Goal: Task Accomplishment & Management: Manage account settings

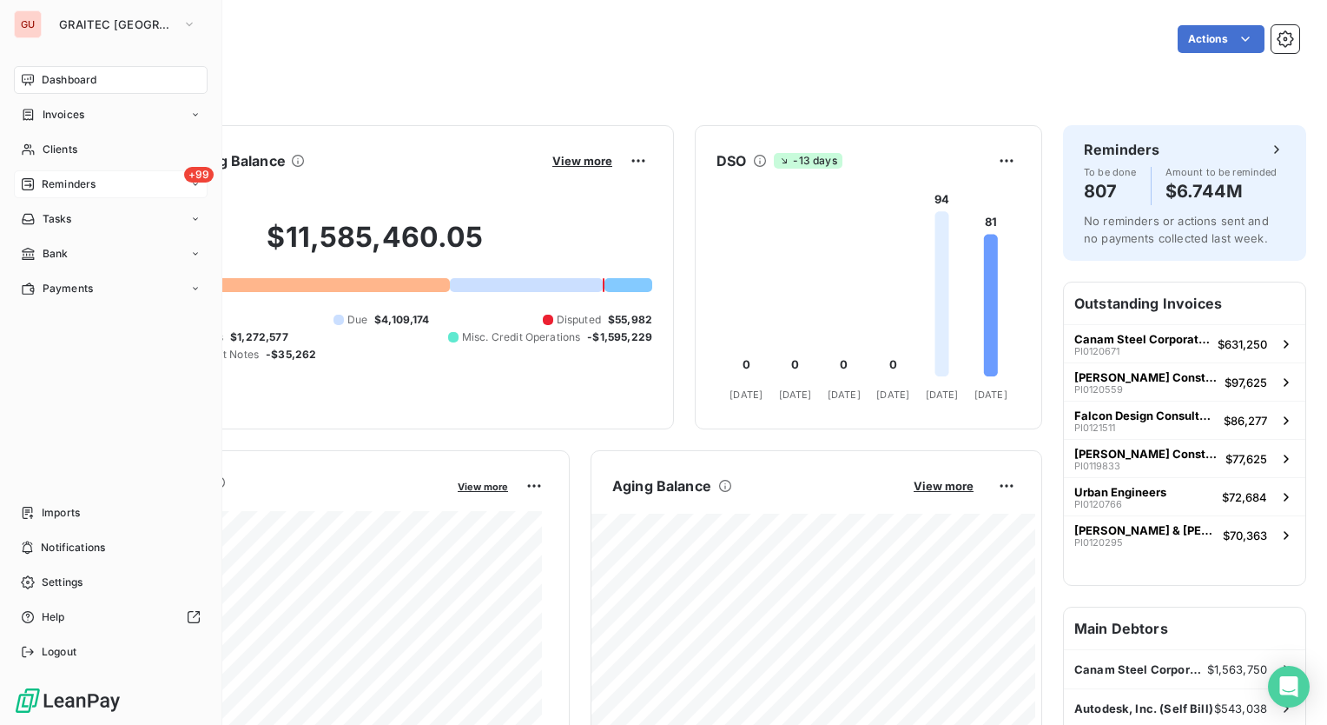
click at [83, 189] on span "Reminders" at bounding box center [69, 184] width 54 height 16
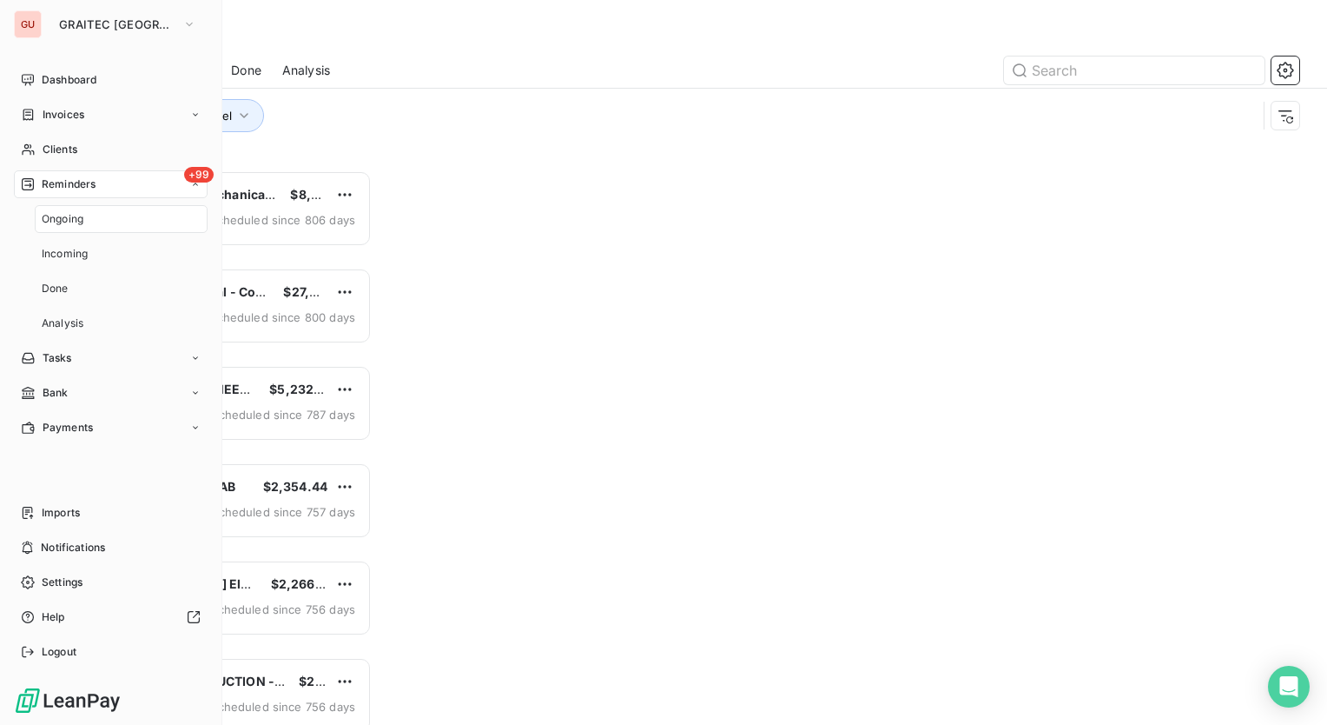
scroll to position [541, 275]
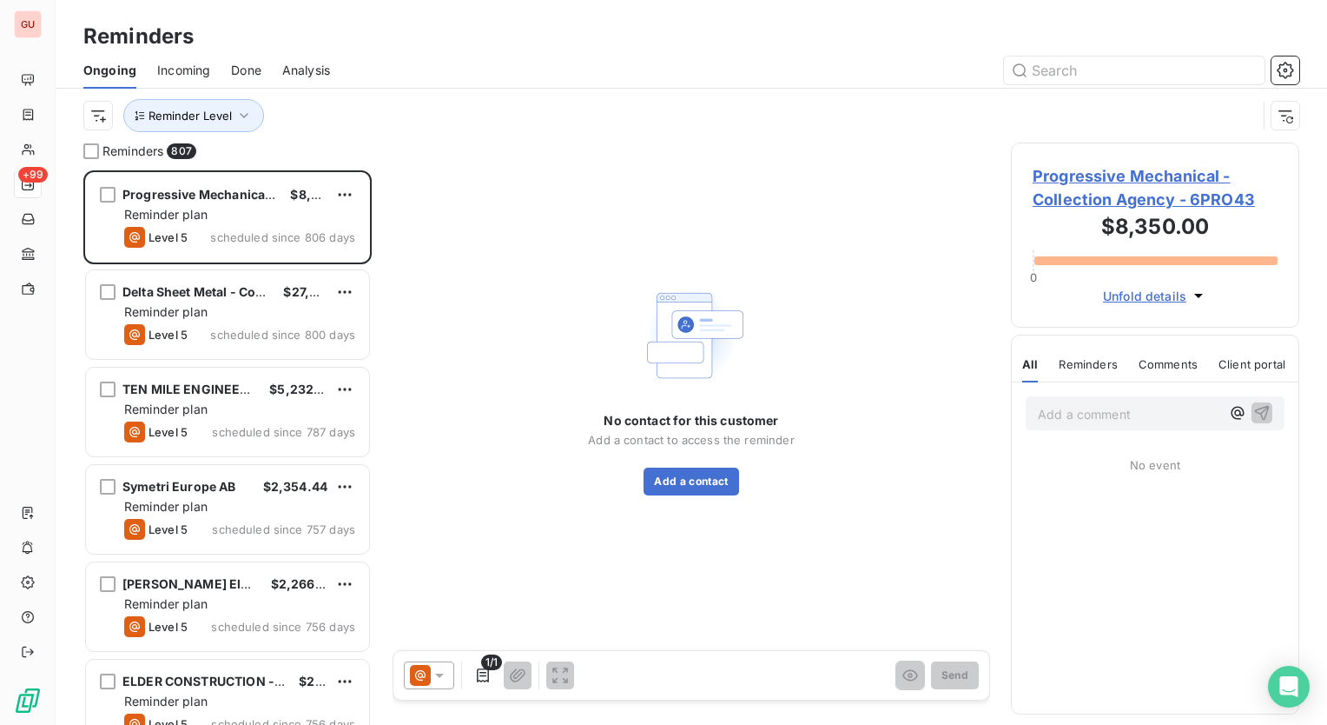
click at [1089, 194] on span "Progressive Mechanical - Collection Agency - 6PRO43" at bounding box center [1155, 187] width 245 height 47
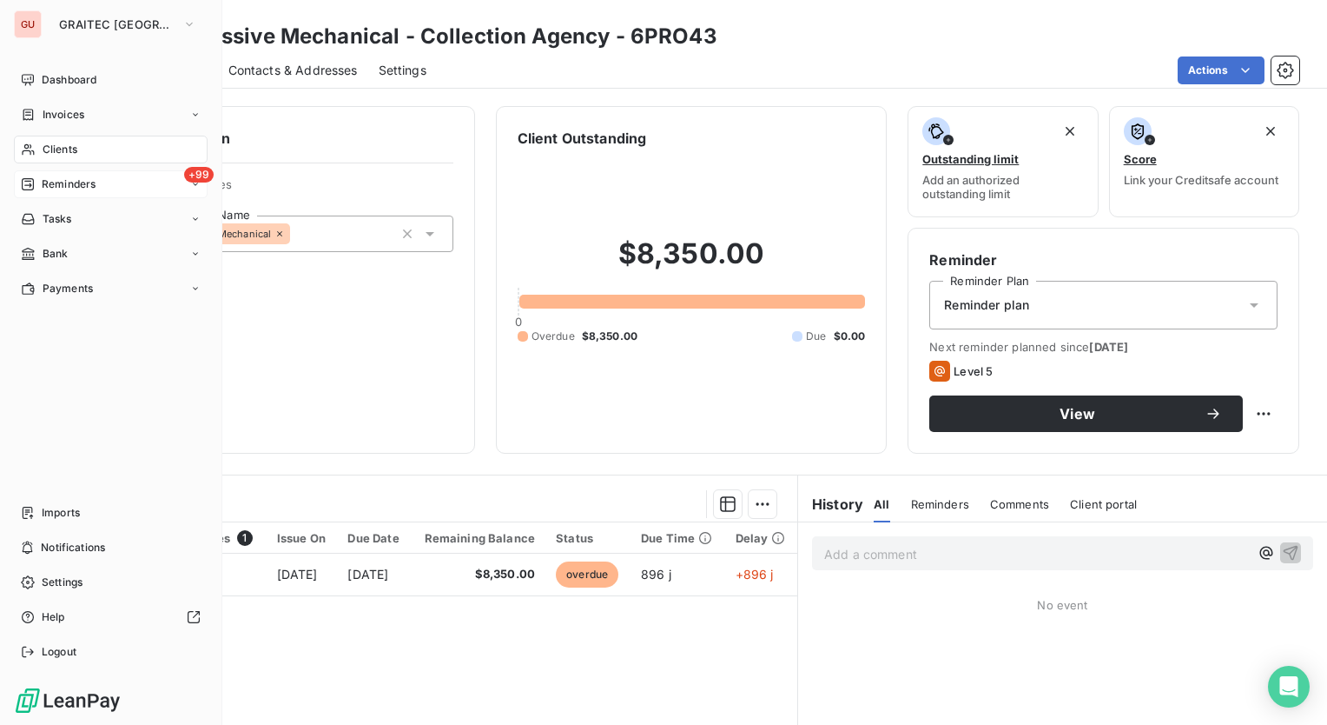
click at [52, 185] on span "Reminders" at bounding box center [69, 184] width 54 height 16
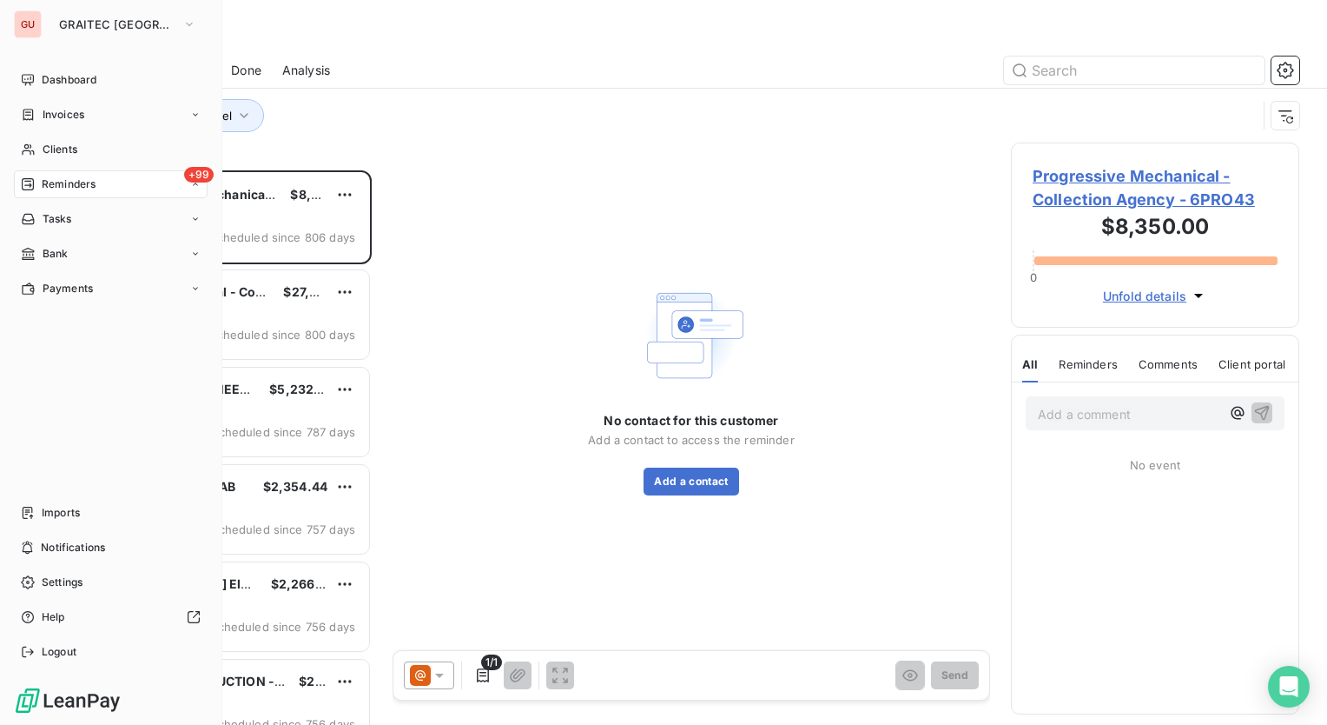
scroll to position [541, 275]
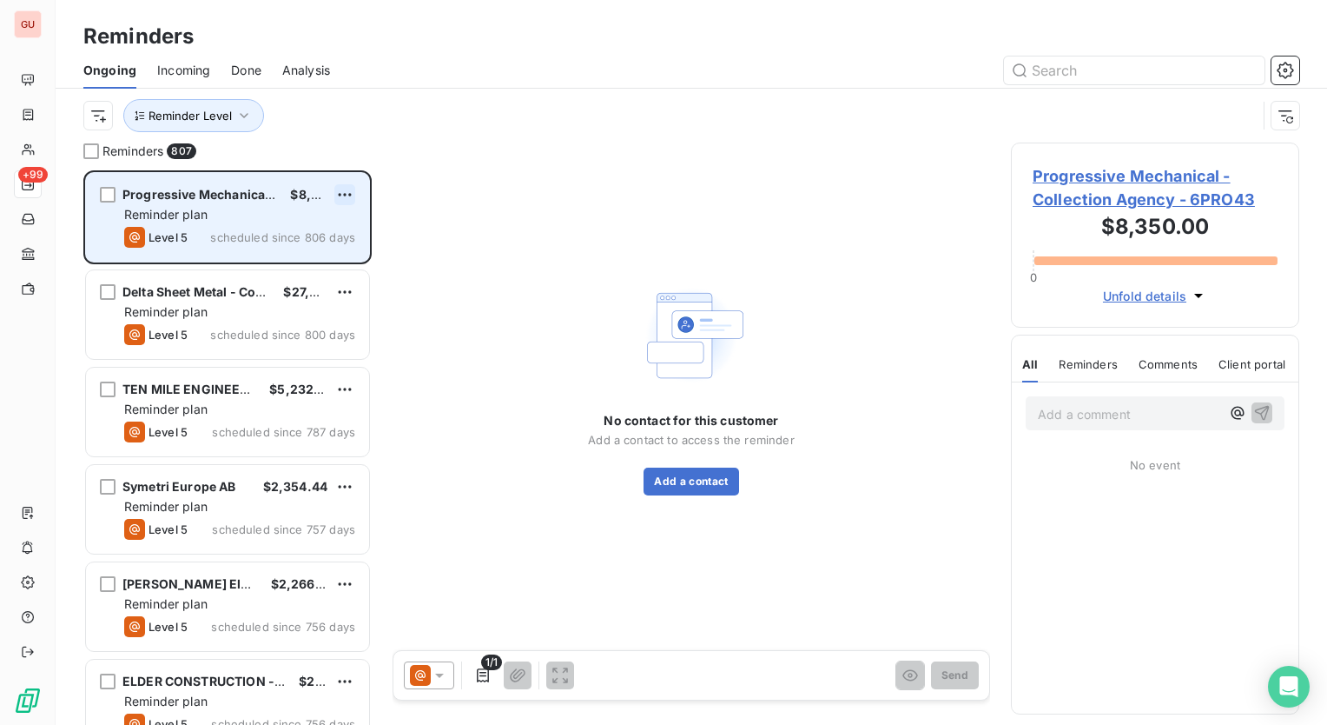
click at [349, 196] on html "GU +99 Reminders Ongoing Incoming Done Analysis Reminder Level Reminders 807 Pr…" at bounding box center [663, 362] width 1327 height 725
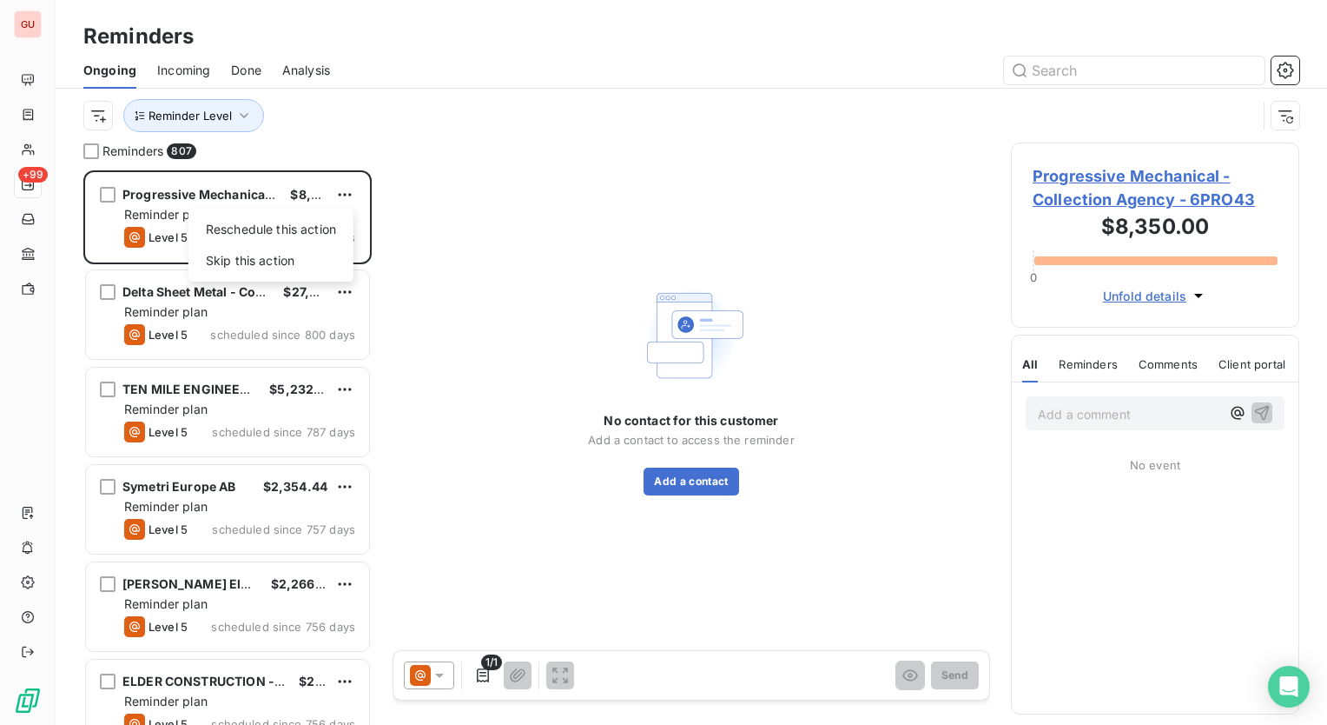
click at [459, 237] on html "GU +99 Reminders Ongoing Incoming Done Analysis Reminder Level Reminders 807 Pr…" at bounding box center [663, 362] width 1327 height 725
click at [1138, 196] on span "Progressive Mechanical - Collection Agency - 6PRO43" at bounding box center [1155, 187] width 245 height 47
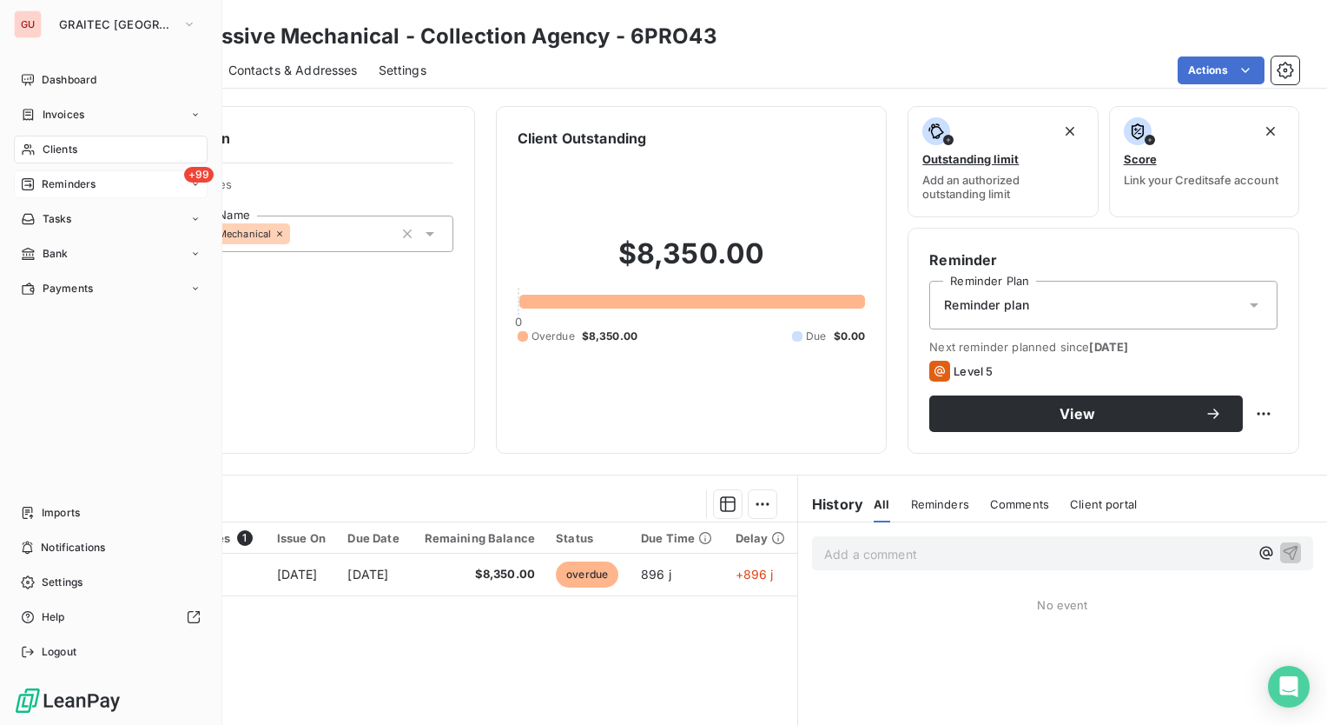
click at [30, 141] on div "Clients" at bounding box center [111, 150] width 194 height 28
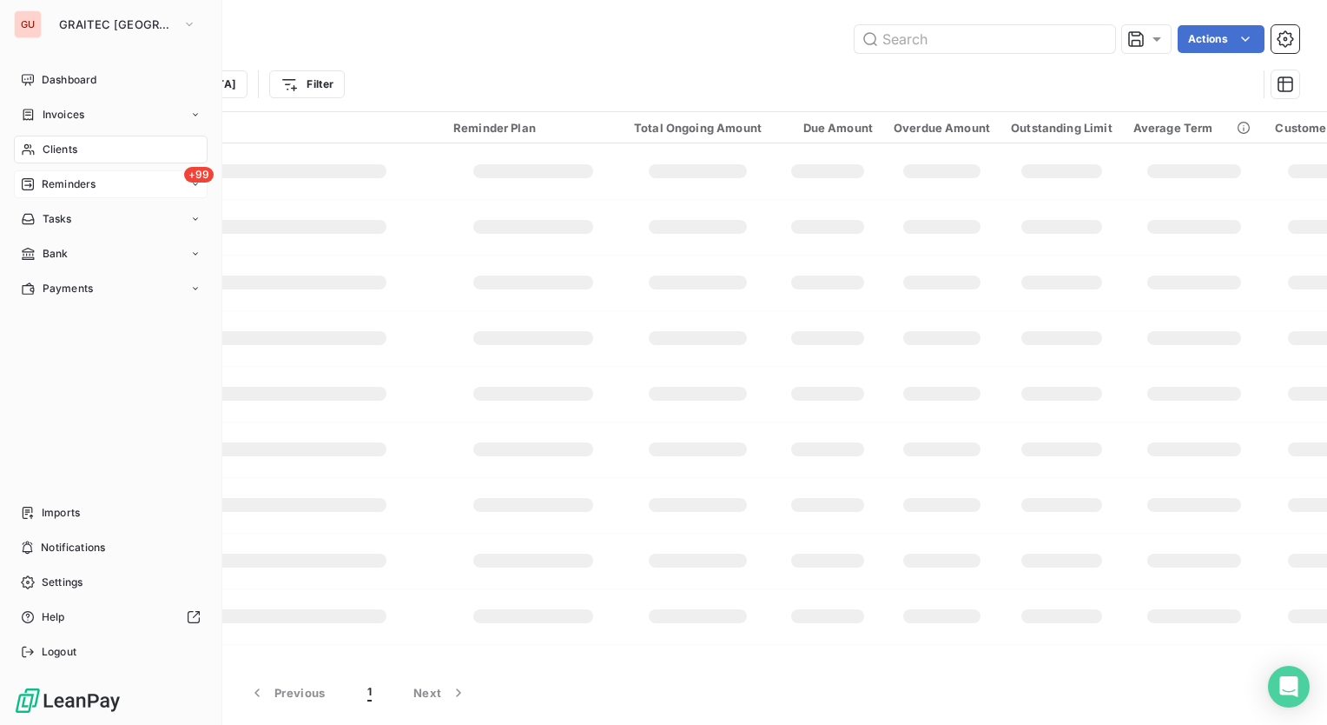
click at [30, 148] on icon at bounding box center [28, 149] width 12 height 11
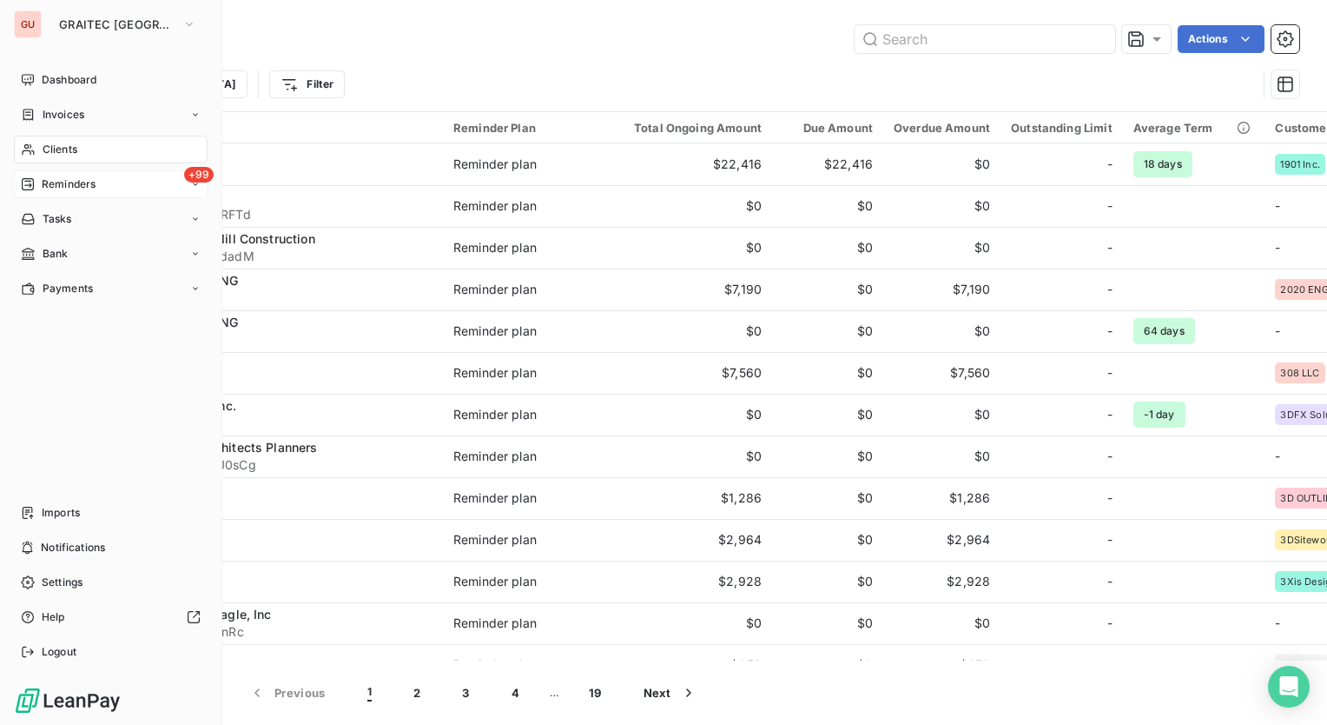
click at [44, 144] on span "Clients" at bounding box center [60, 150] width 35 height 16
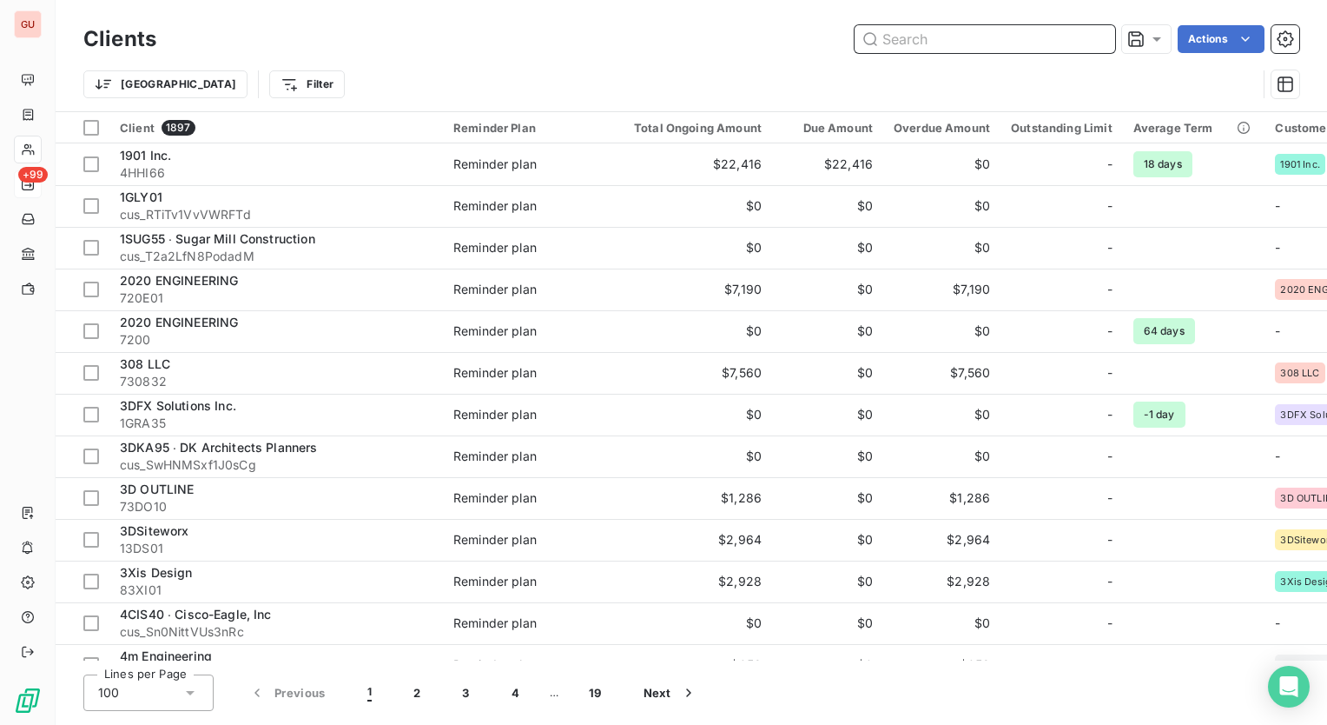
click at [1001, 27] on input "text" at bounding box center [985, 39] width 261 height 28
click at [1001, 37] on input "text" at bounding box center [985, 39] width 261 height 28
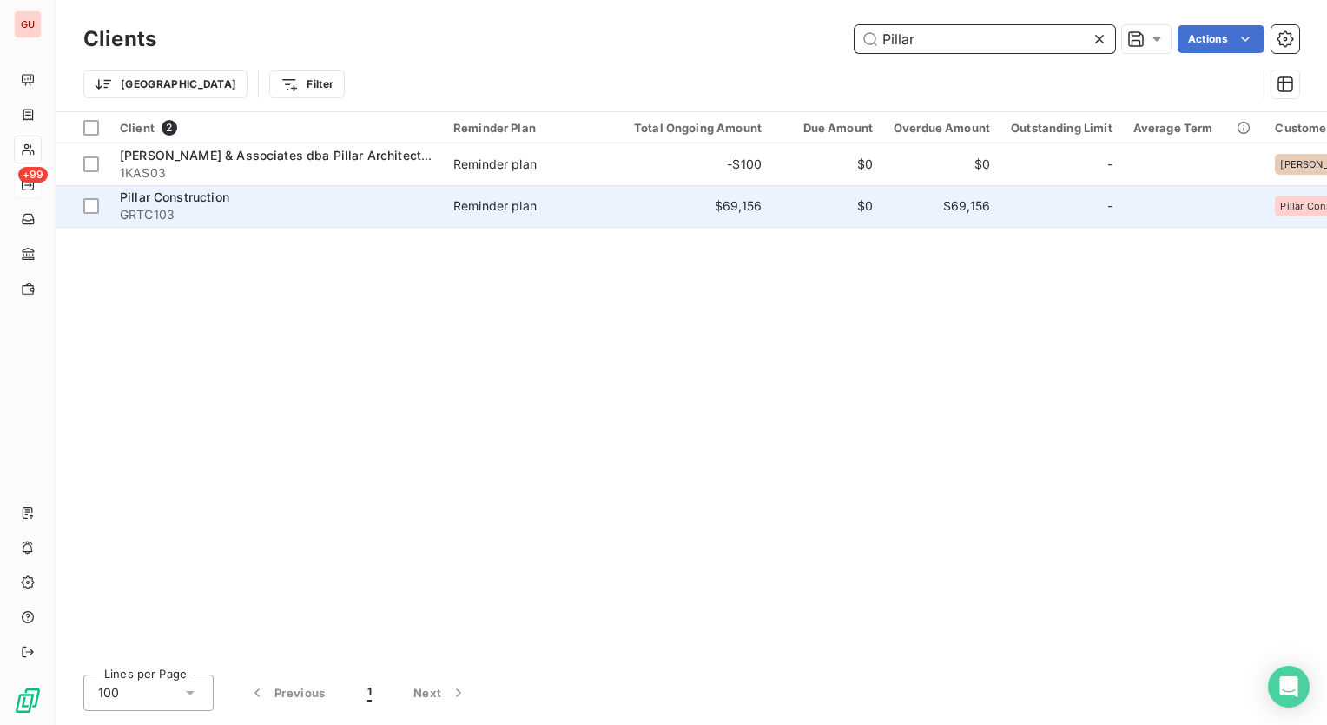
type input "Pillar"
click at [245, 209] on span "GRTC103" at bounding box center [276, 214] width 313 height 17
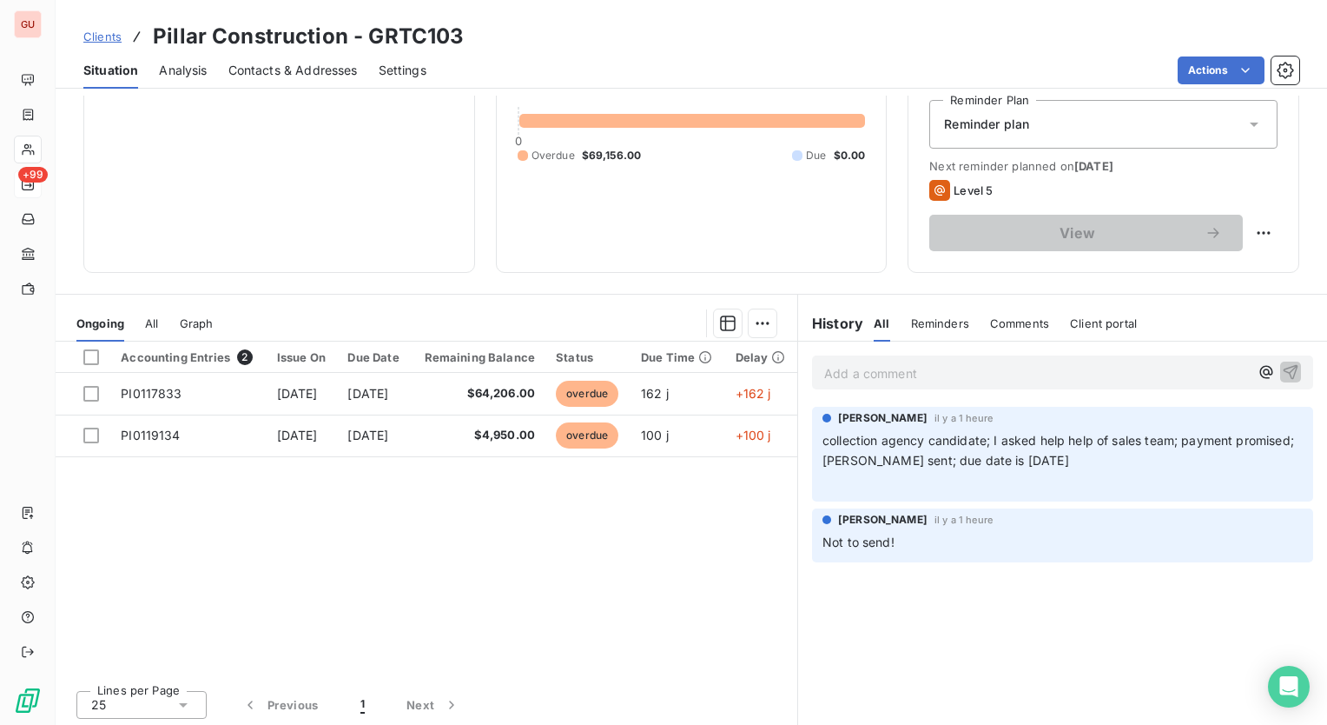
scroll to position [183, 0]
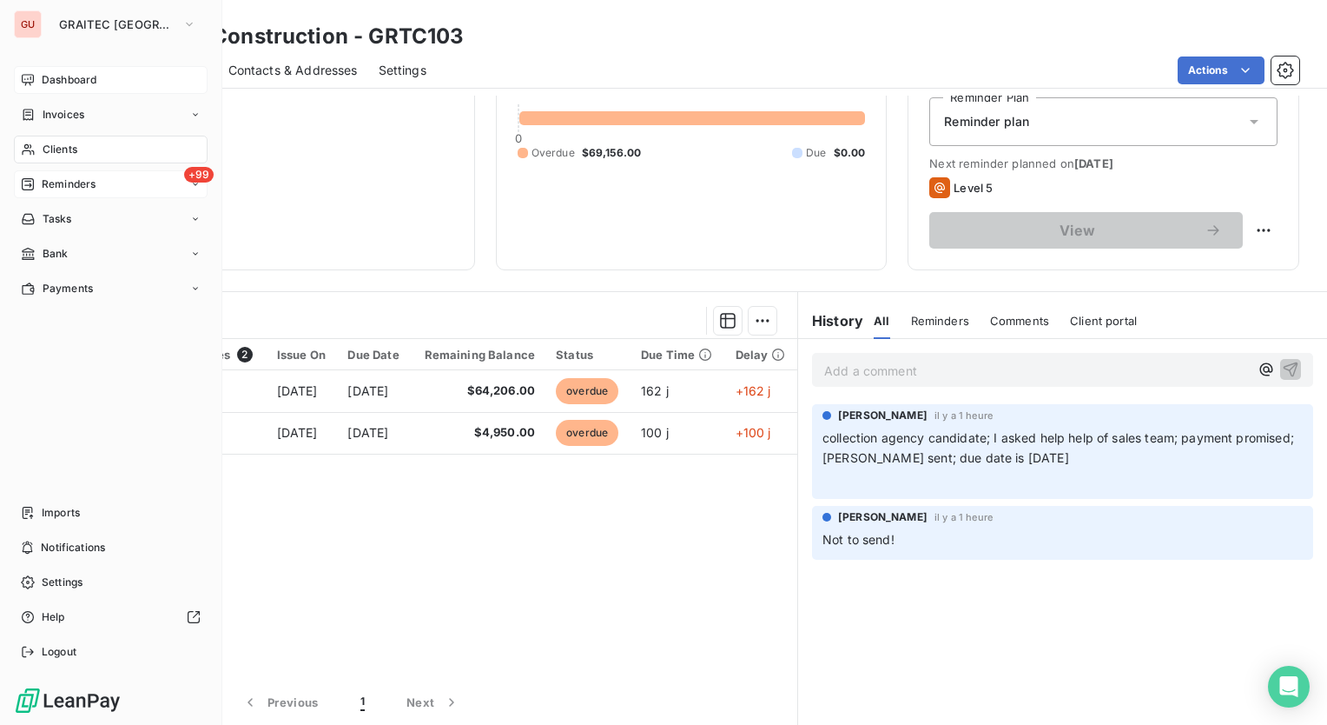
click at [26, 75] on icon at bounding box center [28, 79] width 12 height 11
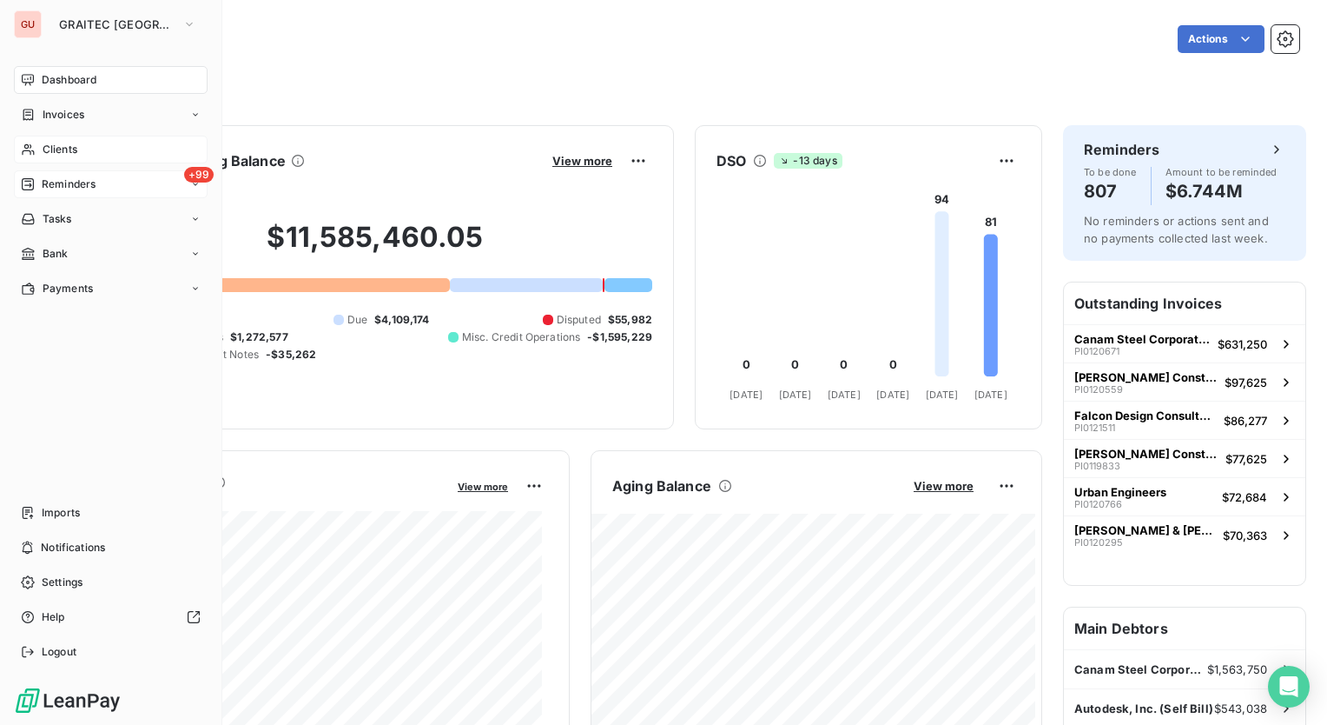
click at [66, 82] on span "Dashboard" at bounding box center [69, 80] width 55 height 16
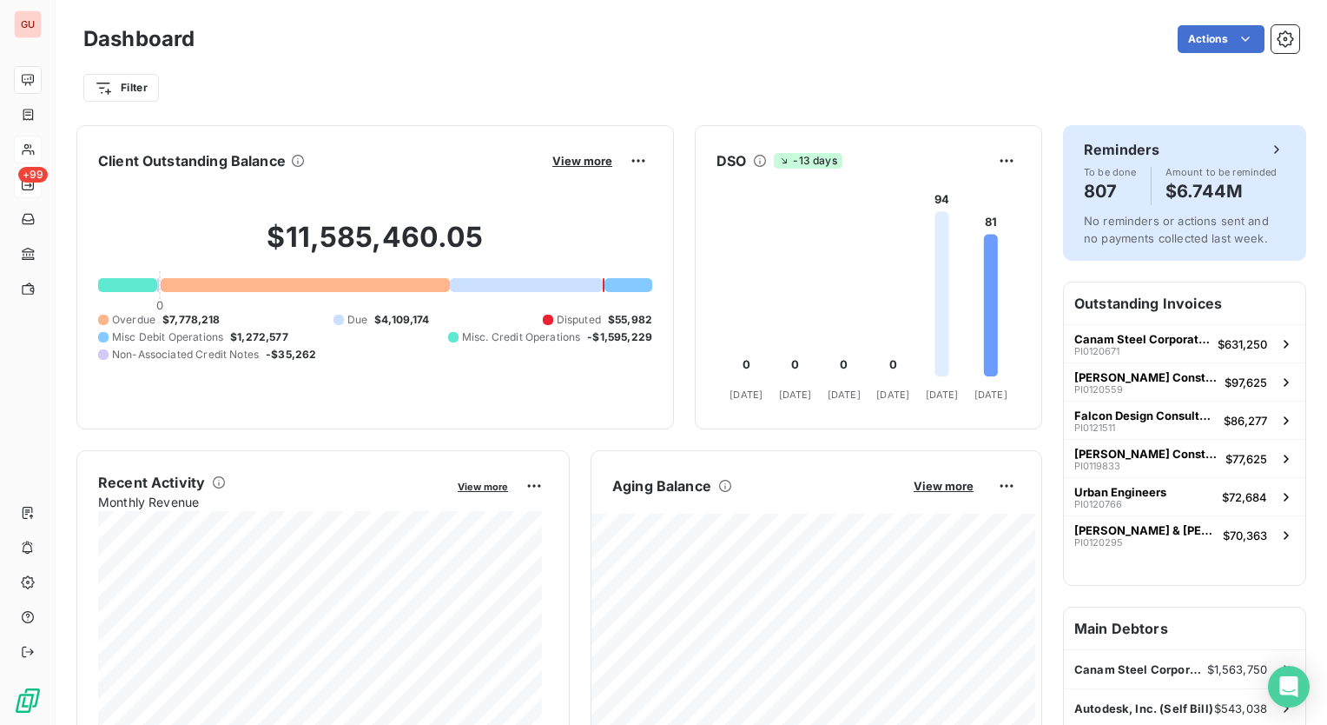
click at [1132, 167] on div "To be done 807 Amount to be reminded $6.744M" at bounding box center [1185, 186] width 202 height 38
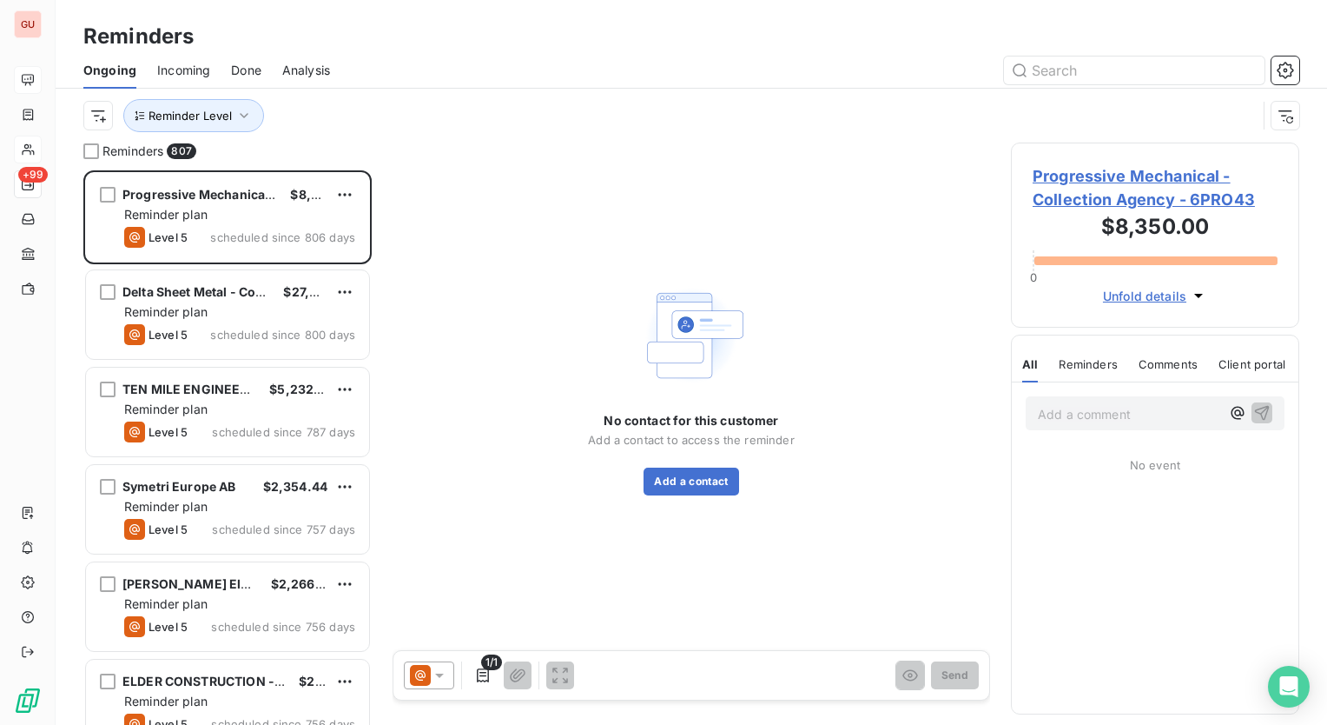
scroll to position [541, 275]
click at [1081, 67] on input "text" at bounding box center [1134, 70] width 261 height 28
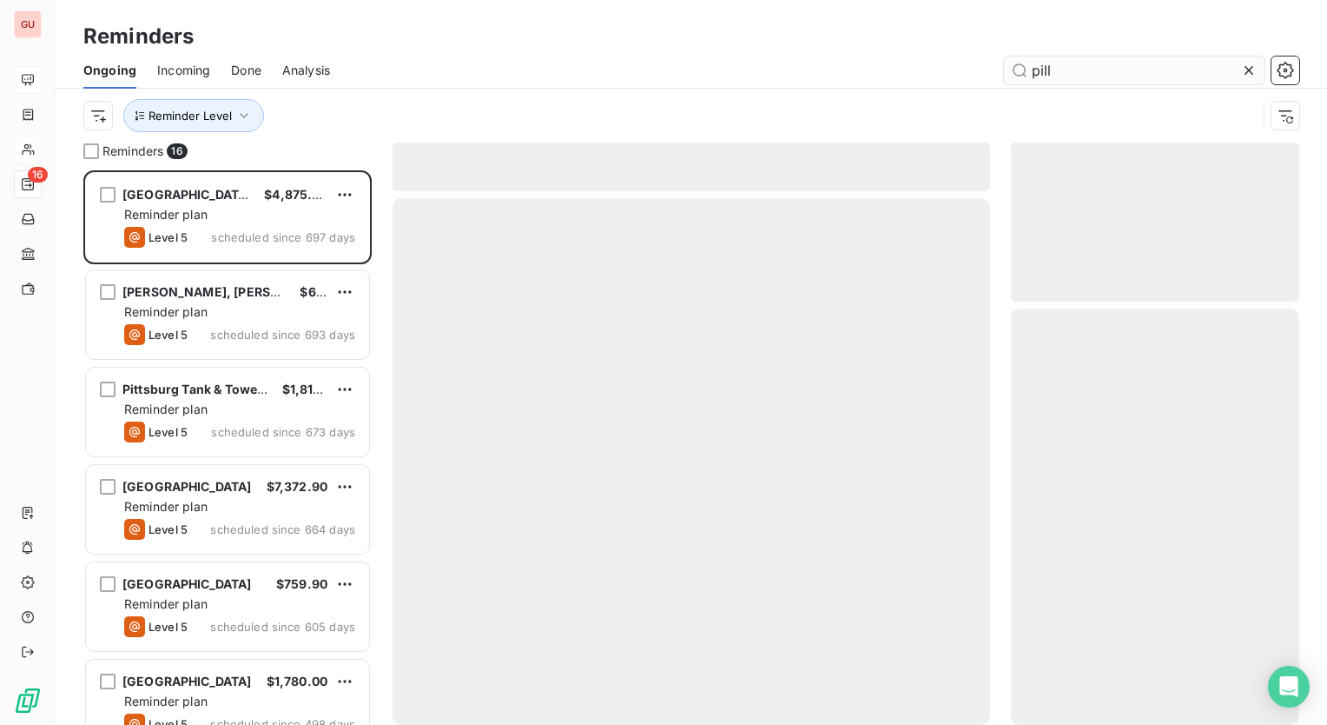
scroll to position [541, 275]
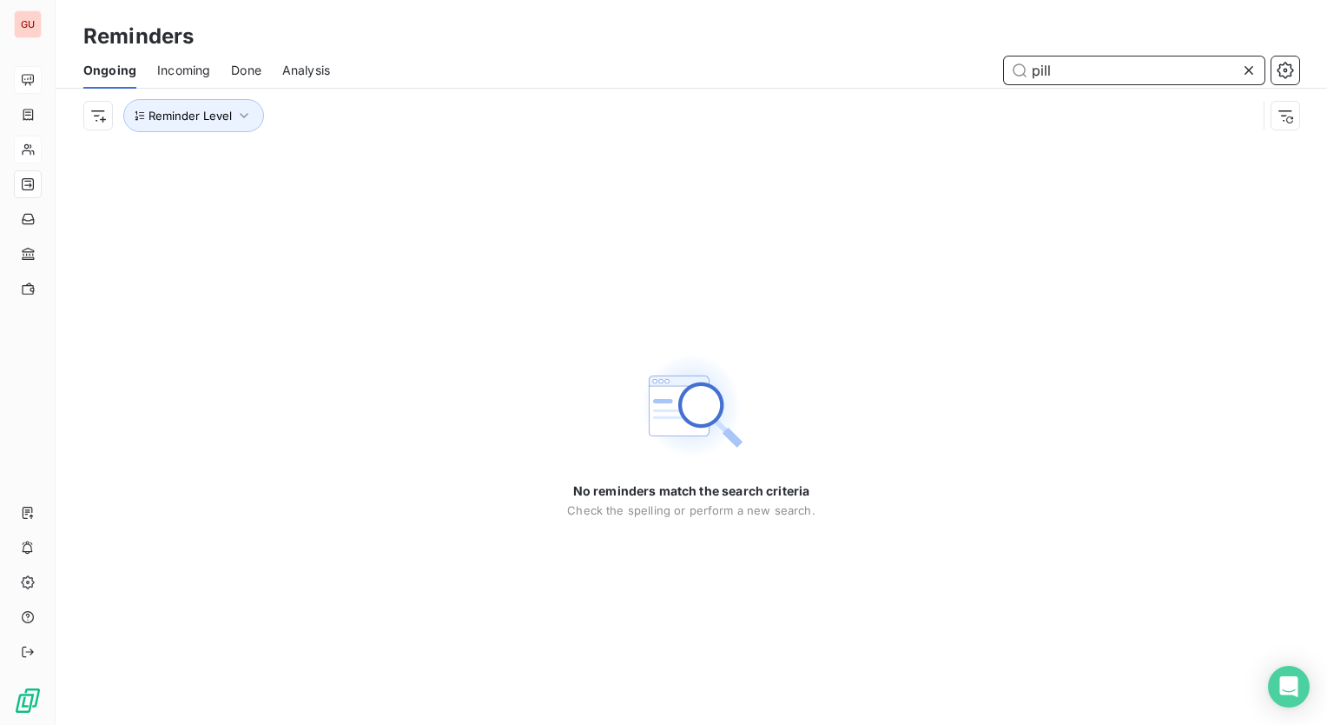
click at [1077, 65] on input "pill" at bounding box center [1134, 70] width 261 height 28
type input "p"
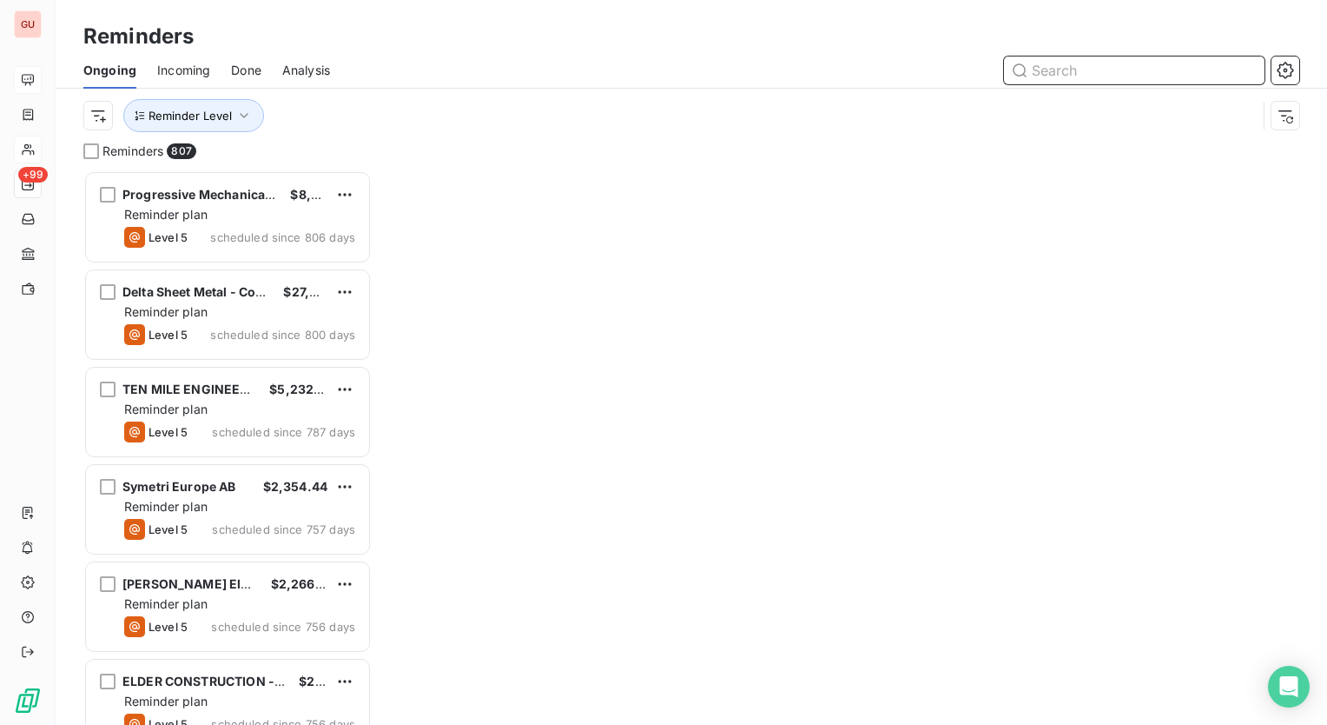
scroll to position [541, 275]
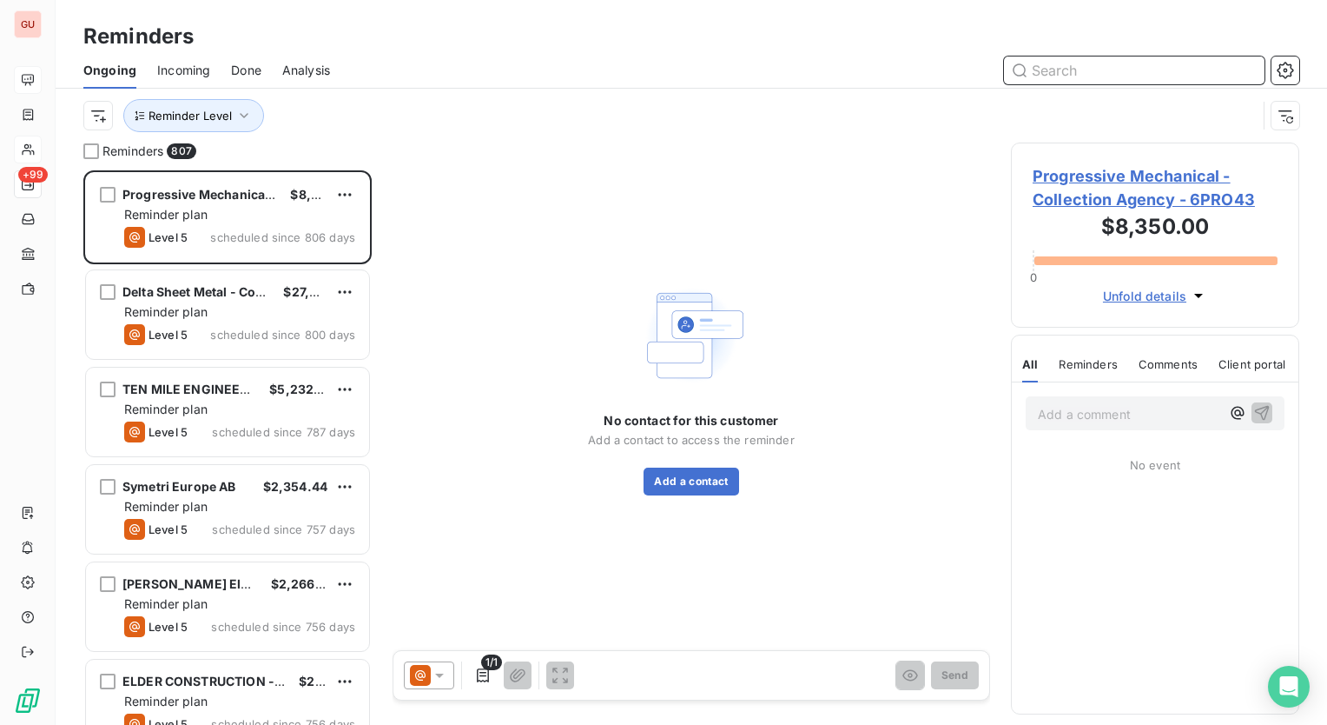
click at [1109, 73] on input "text" at bounding box center [1134, 70] width 261 height 28
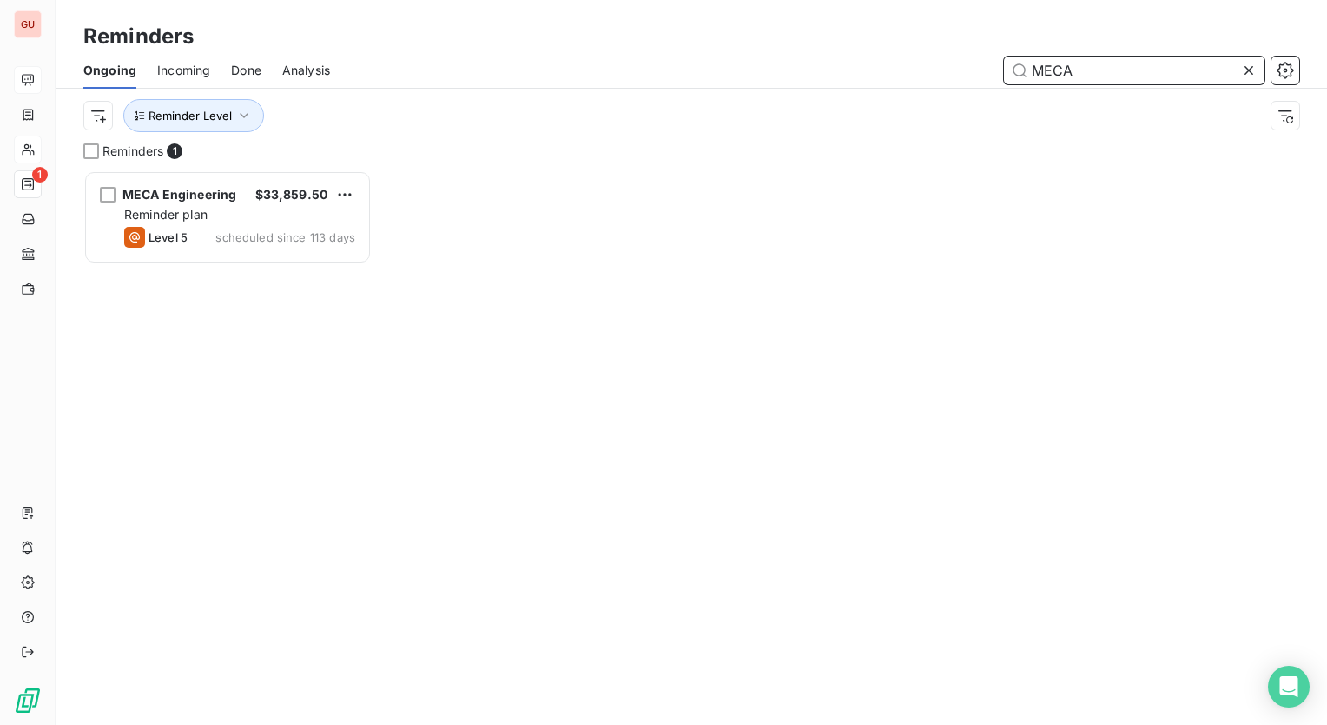
scroll to position [541, 275]
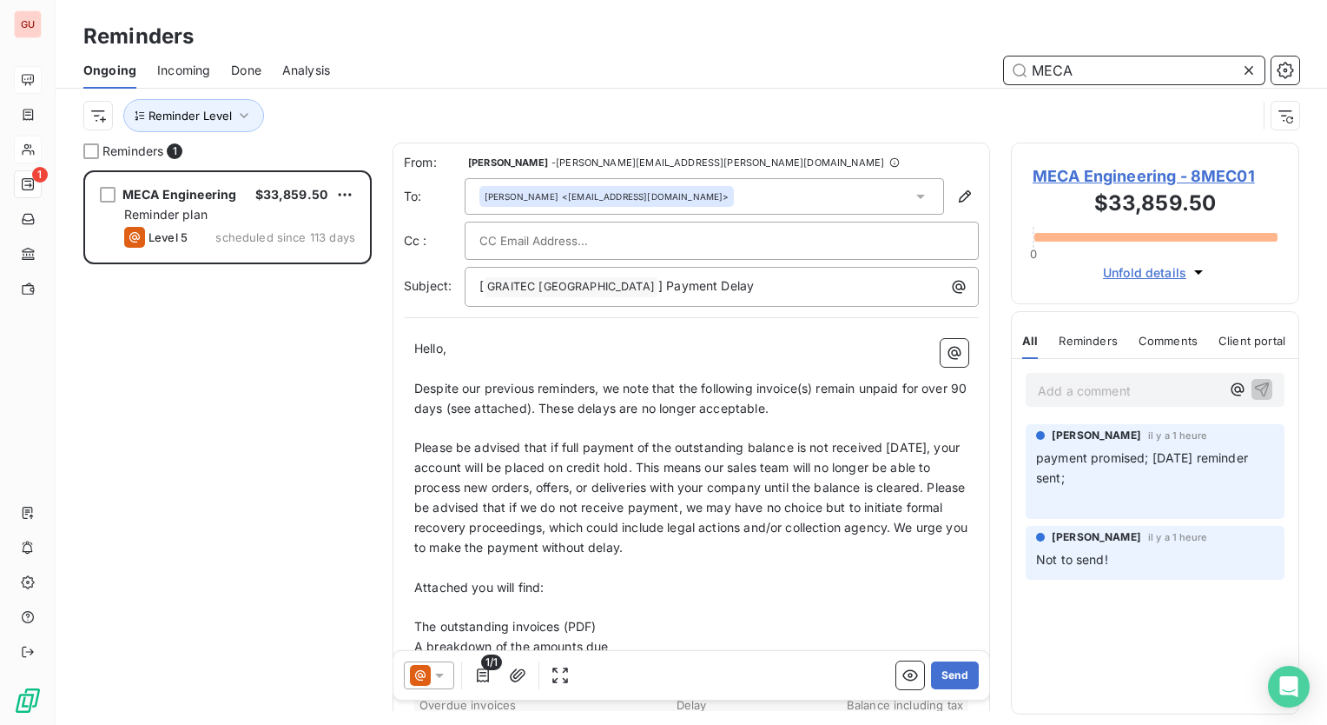
type input "MECA"
click at [723, 33] on div "Reminders" at bounding box center [692, 36] width 1272 height 31
click at [1055, 173] on span "MECA Engineering - 8MEC01" at bounding box center [1155, 175] width 245 height 23
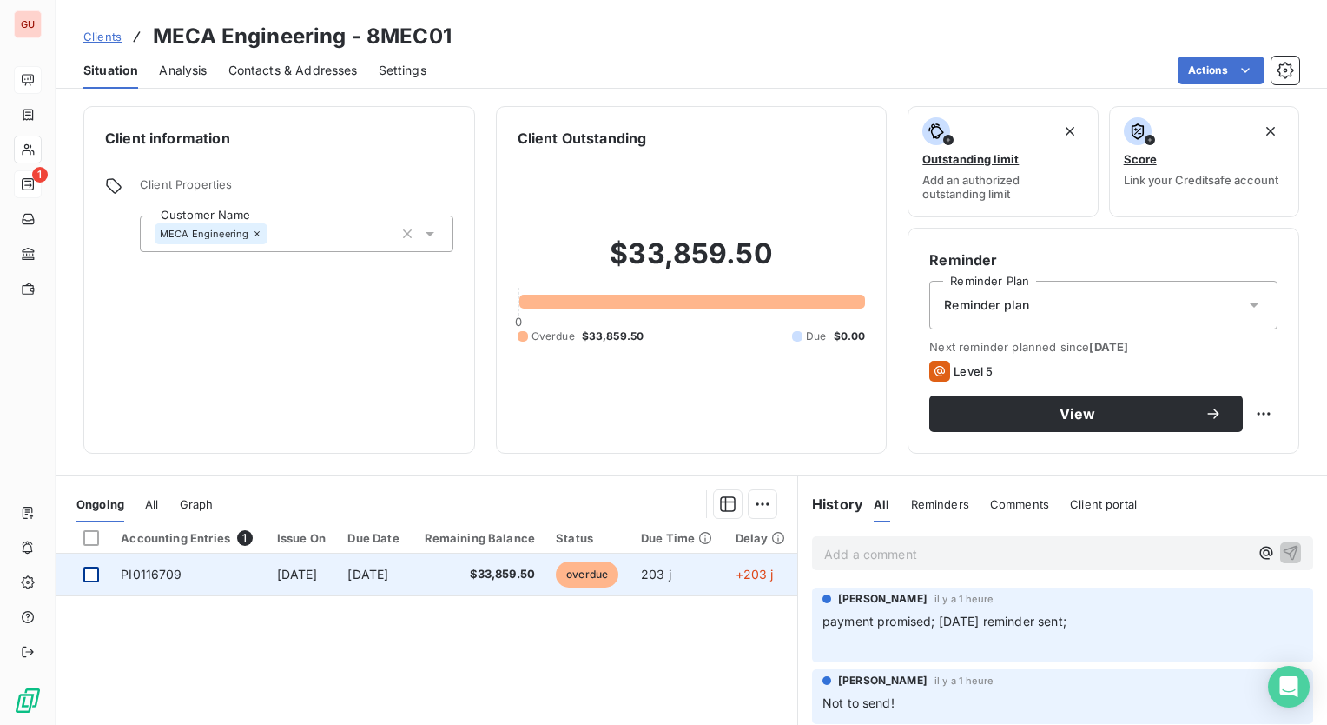
click at [90, 575] on div at bounding box center [91, 574] width 16 height 16
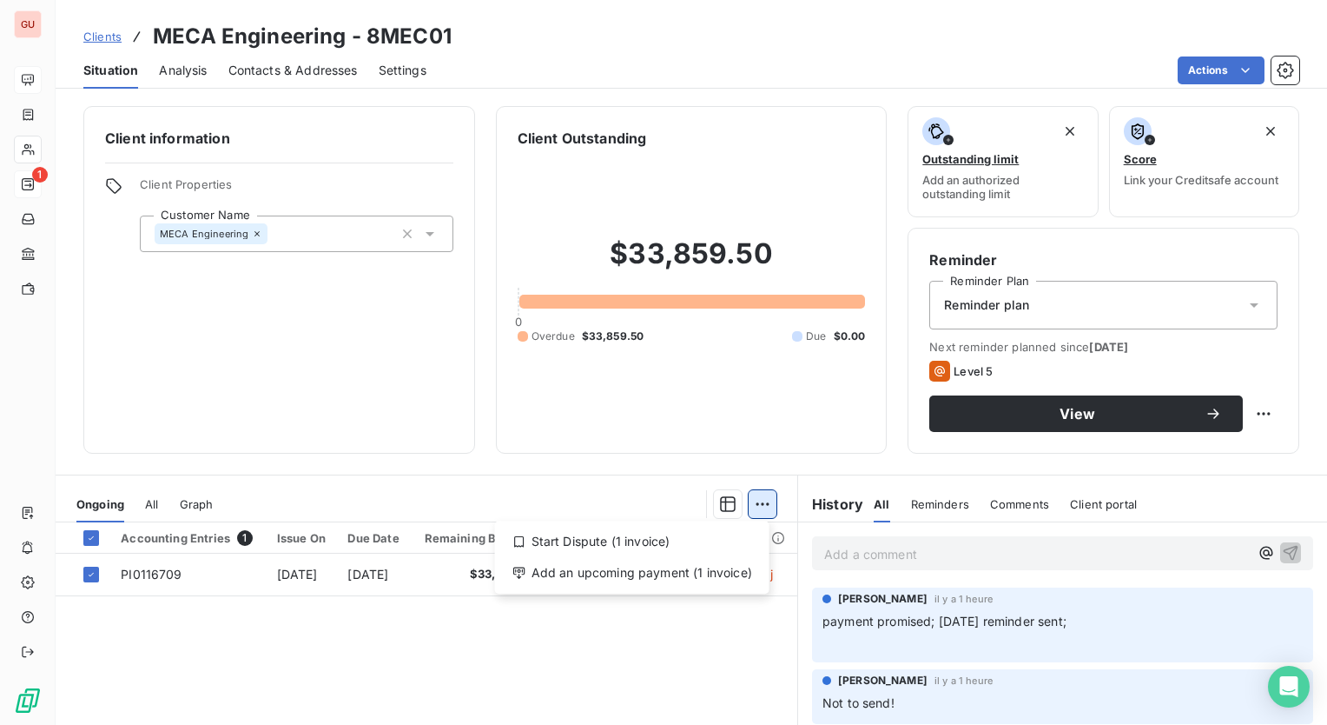
click at [759, 513] on html "GU 1 Clients MECA Engineering - 8MEC01 Situation Analysis Contacts & Addresses …" at bounding box center [663, 362] width 1327 height 725
click at [592, 540] on div "Start Dispute (1 invoice)" at bounding box center [632, 541] width 261 height 28
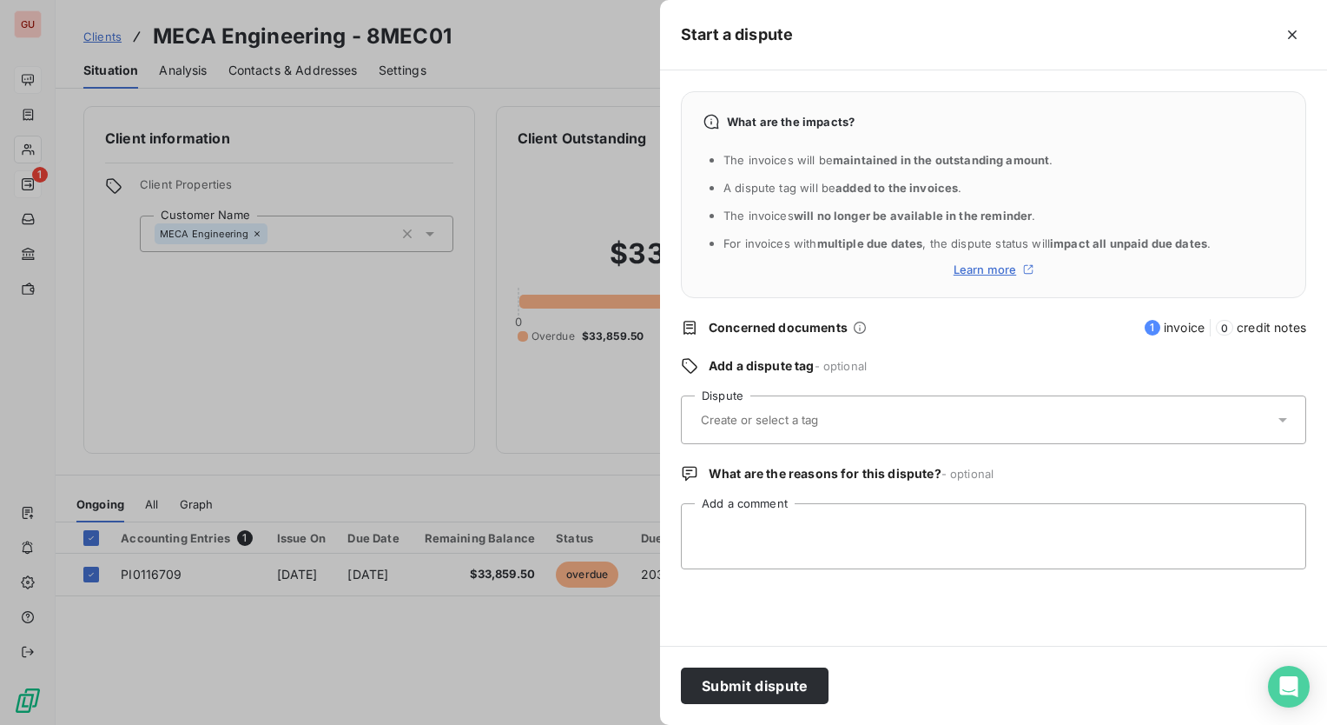
click at [761, 424] on input "text" at bounding box center [802, 420] width 206 height 16
click at [929, 366] on div "Add a dispute tag - optional" at bounding box center [993, 365] width 625 height 17
click at [748, 515] on textarea "Add a comment" at bounding box center [993, 536] width 625 height 66
type textarea "P"
click at [1290, 36] on icon "button" at bounding box center [1292, 34] width 17 height 17
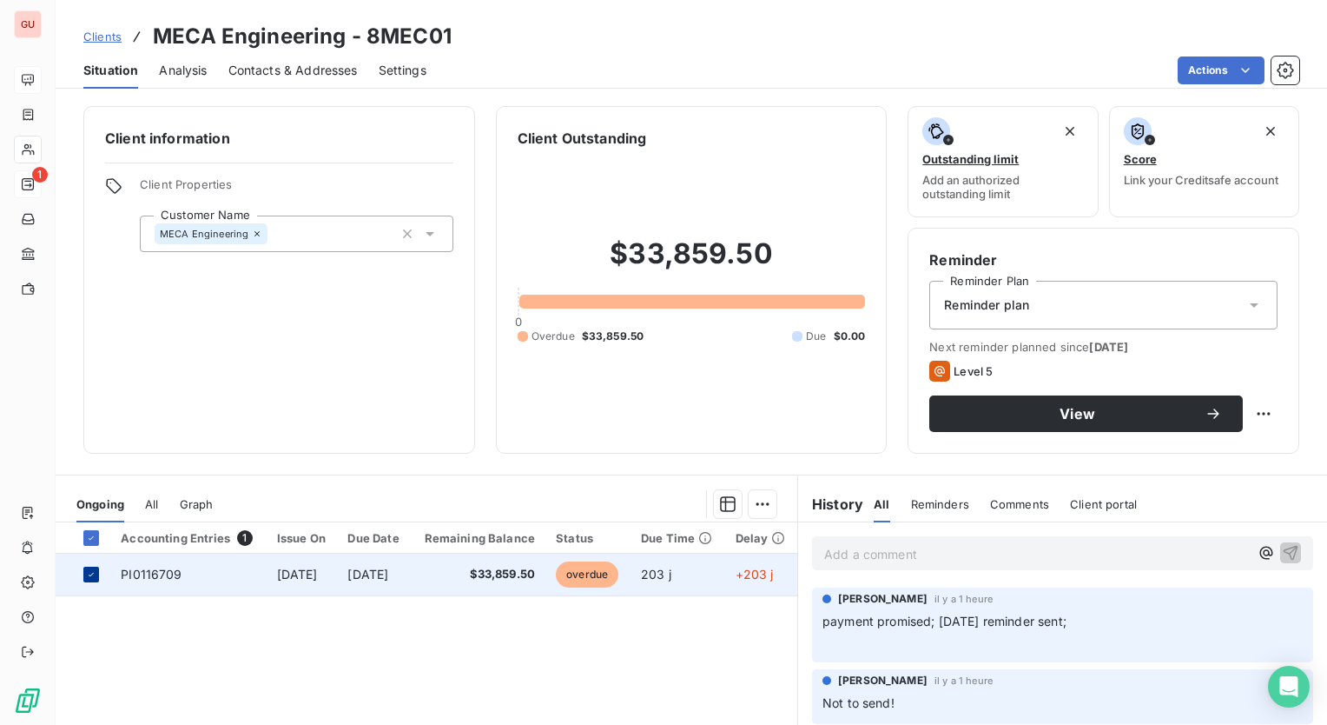
click at [86, 573] on icon at bounding box center [91, 574] width 10 height 10
click at [1244, 416] on html "GU 1 Clients MECA Engineering - 8MEC01 Situation Analysis Contacts & Addresses …" at bounding box center [663, 362] width 1327 height 725
click at [1253, 390] on html "GU 1 Clients MECA Engineering - 8MEC01 Situation Analysis Contacts & Addresses …" at bounding box center [663, 362] width 1327 height 725
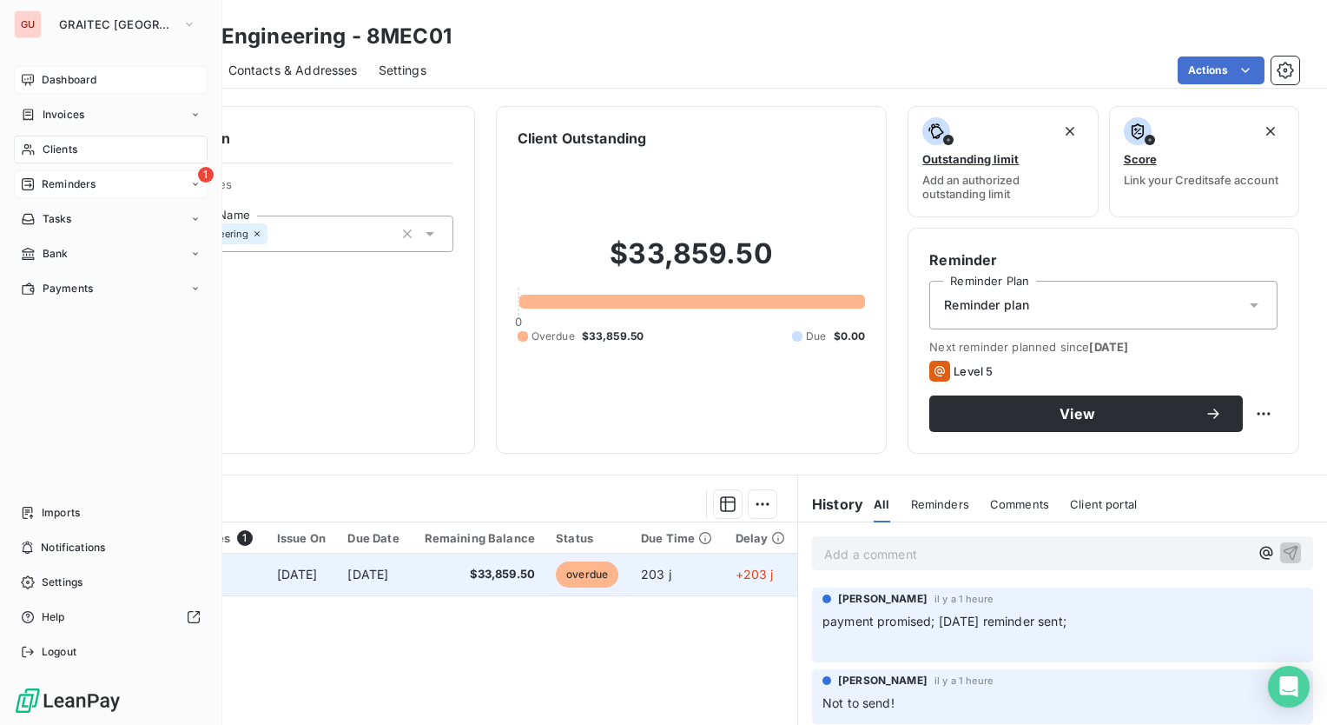
click at [69, 181] on span "Reminders" at bounding box center [69, 184] width 54 height 16
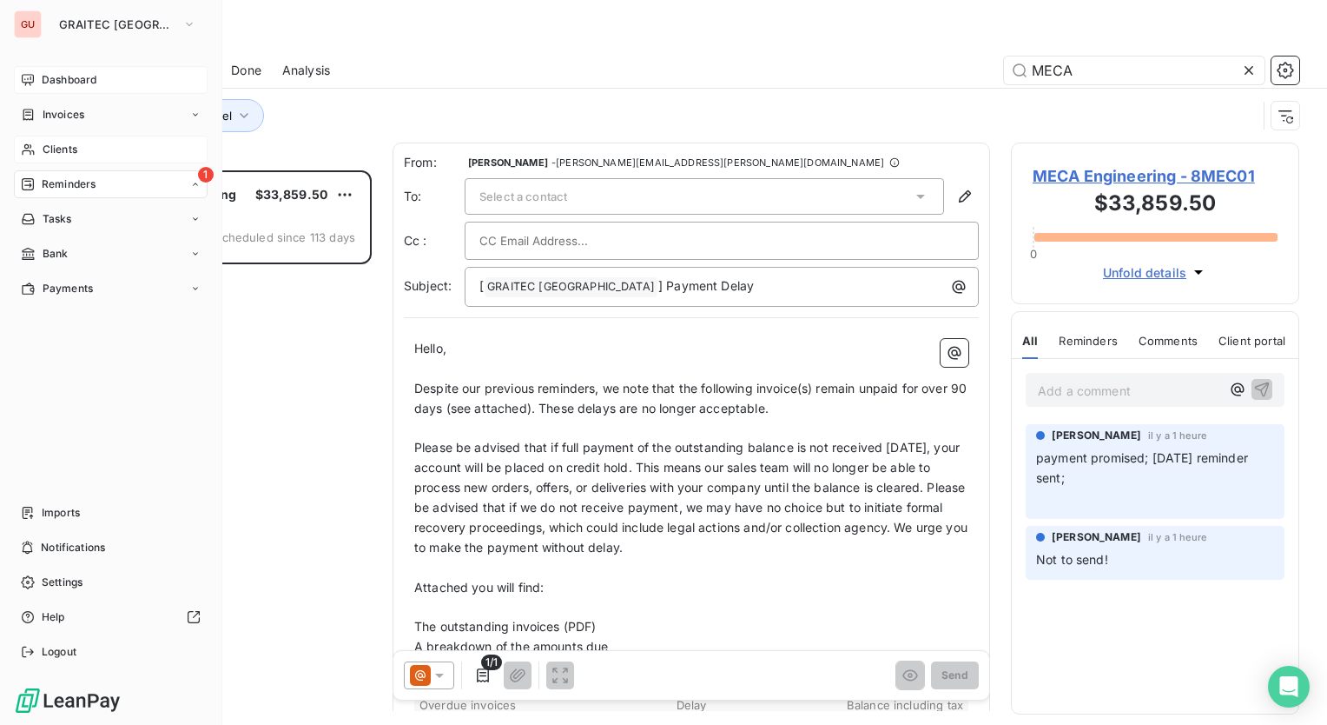
scroll to position [541, 275]
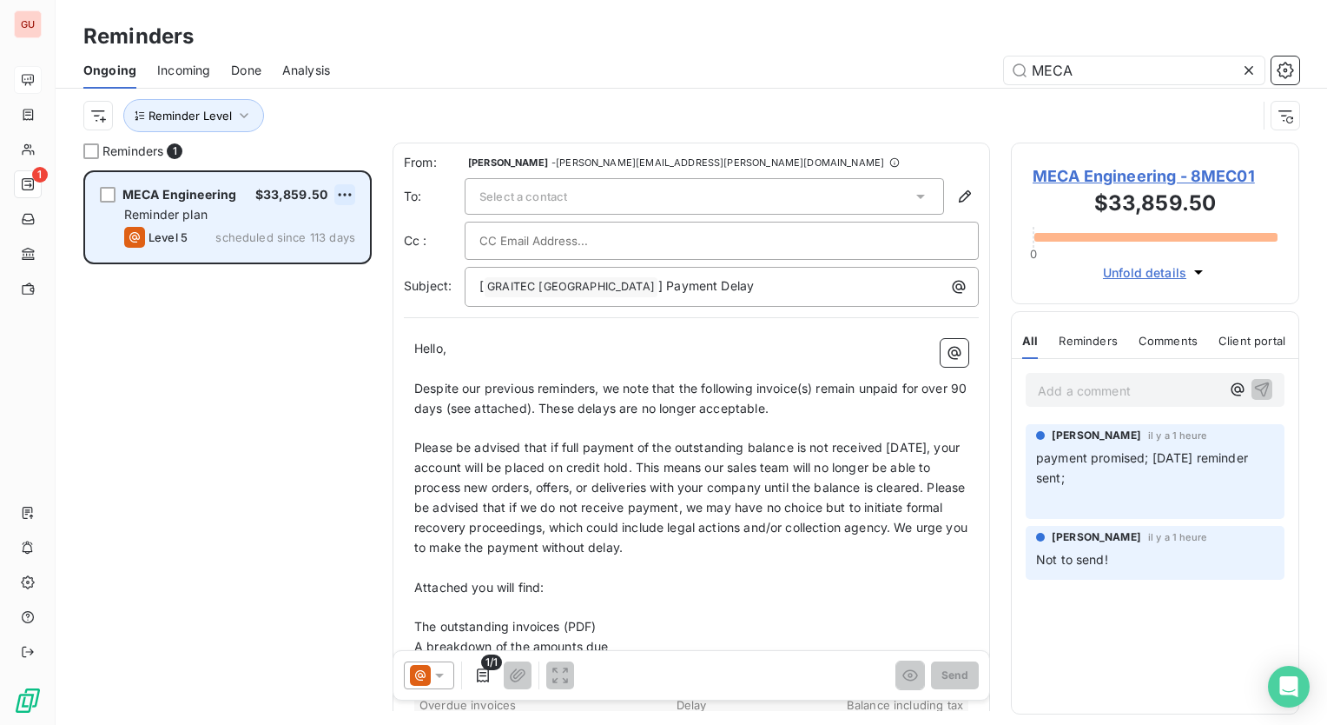
click at [341, 188] on html "GU 1 Reminders Ongoing Incoming Done Analysis MECA Reminder Level Reminders 1 M…" at bounding box center [663, 362] width 1327 height 725
click at [295, 265] on div "Skip this action" at bounding box center [270, 261] width 151 height 28
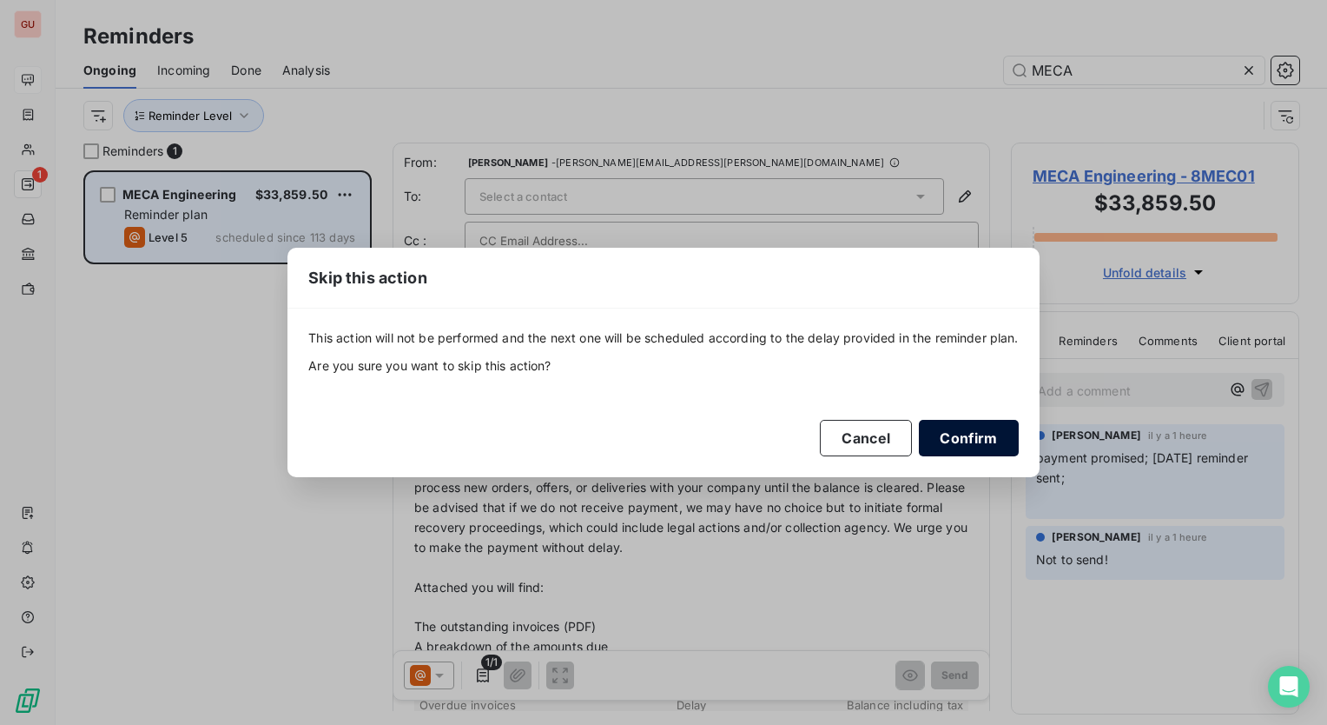
click at [975, 436] on button "Confirm" at bounding box center [968, 438] width 99 height 36
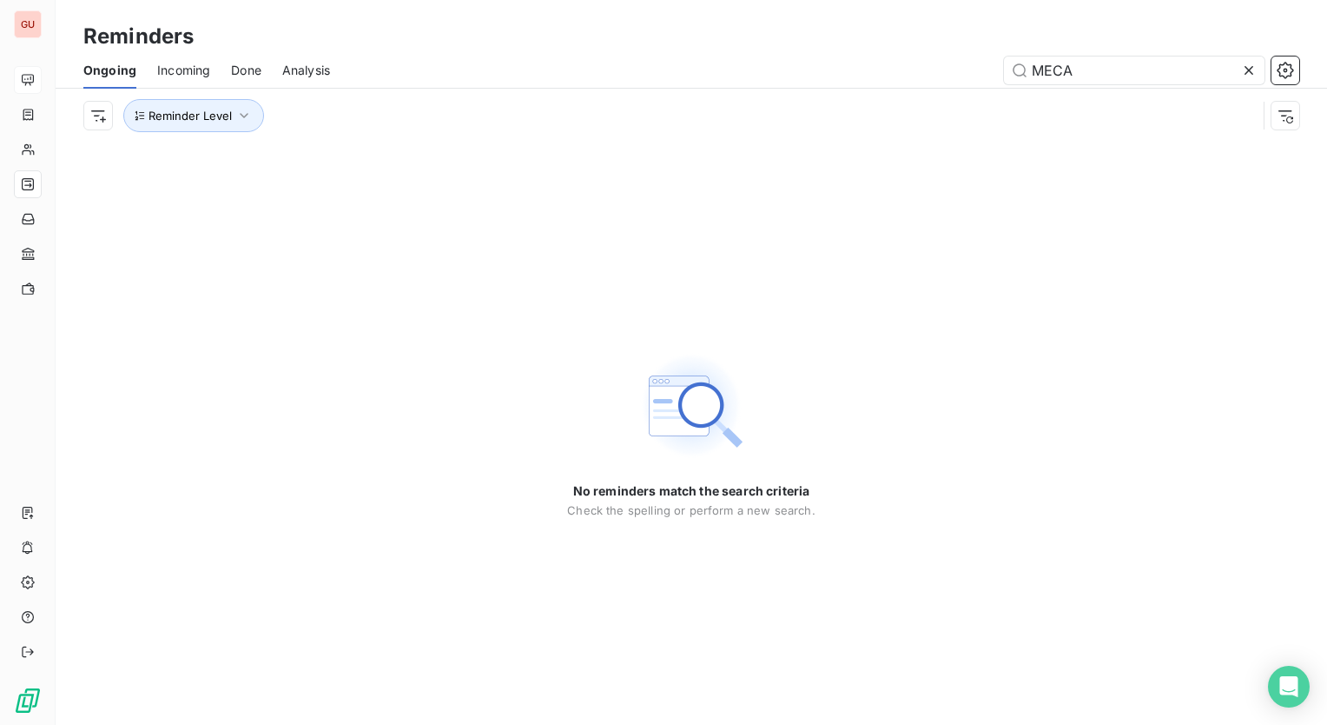
click at [1249, 69] on icon at bounding box center [1249, 70] width 9 height 9
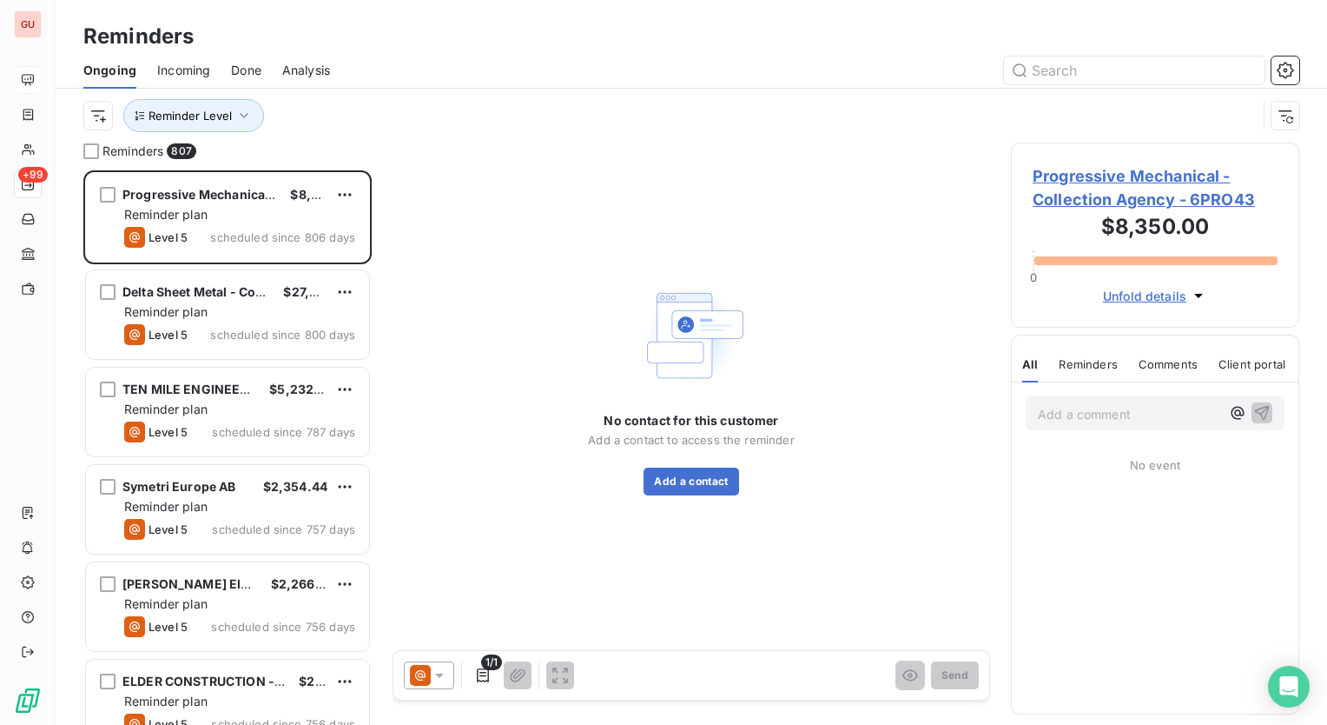
scroll to position [541, 275]
click at [1175, 199] on span "Progressive Mechanical - Collection Agency - 6PRO43" at bounding box center [1155, 187] width 245 height 47
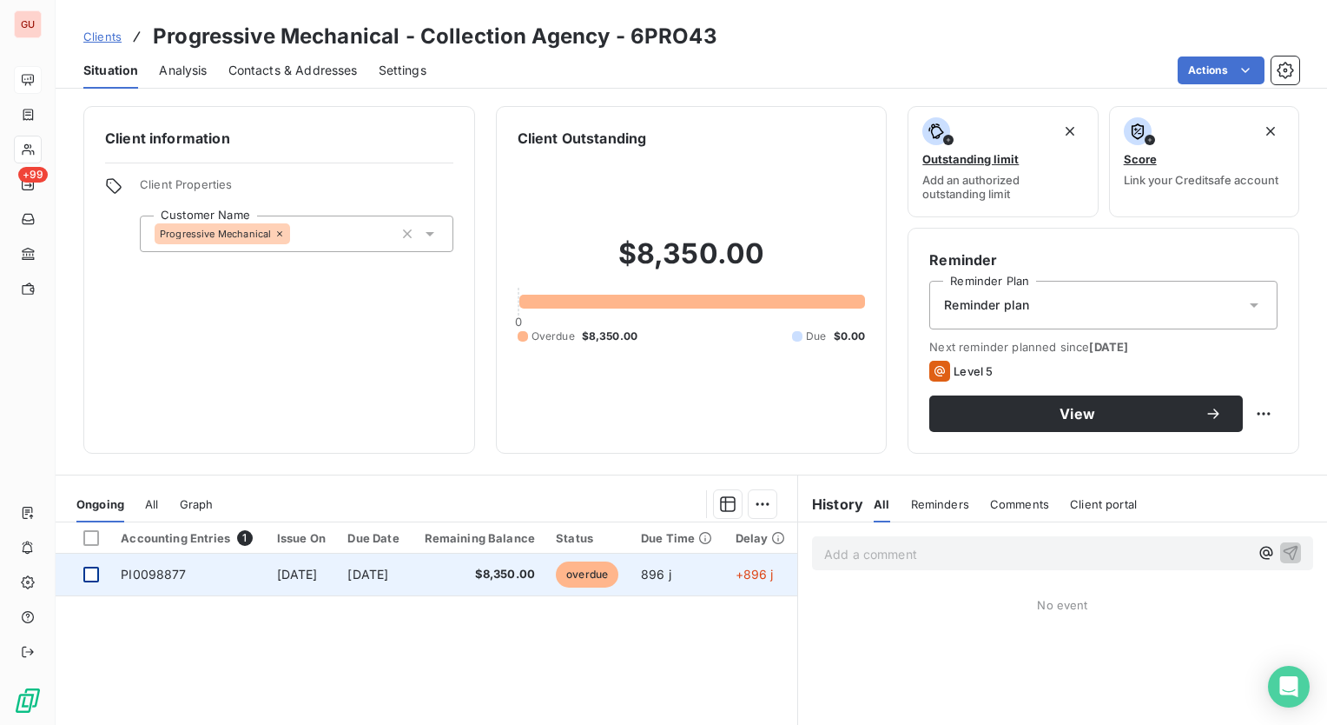
click at [90, 571] on div at bounding box center [91, 574] width 16 height 16
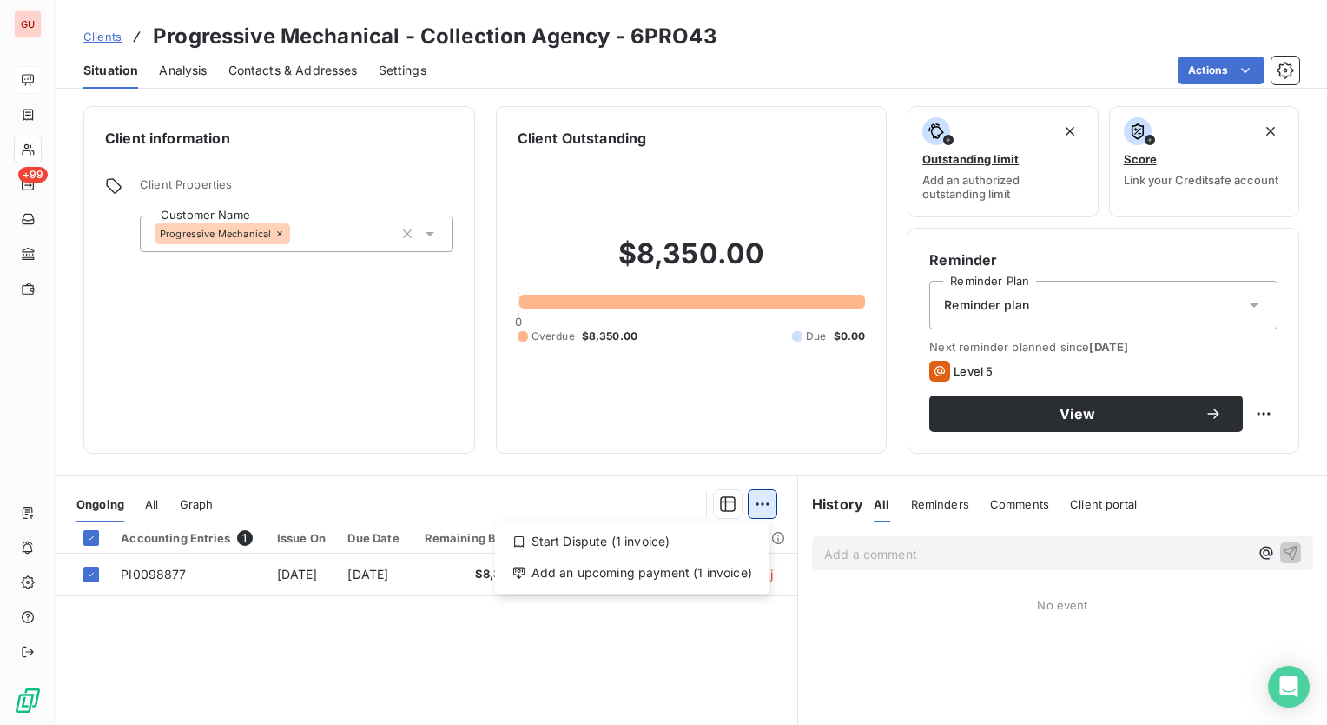
click at [754, 511] on html "GU +99 Clients Progressive Mechanical - Collection Agency - 6PRO43 Situation An…" at bounding box center [663, 362] width 1327 height 725
click at [637, 549] on div "Start Dispute (1 invoice)" at bounding box center [632, 541] width 261 height 28
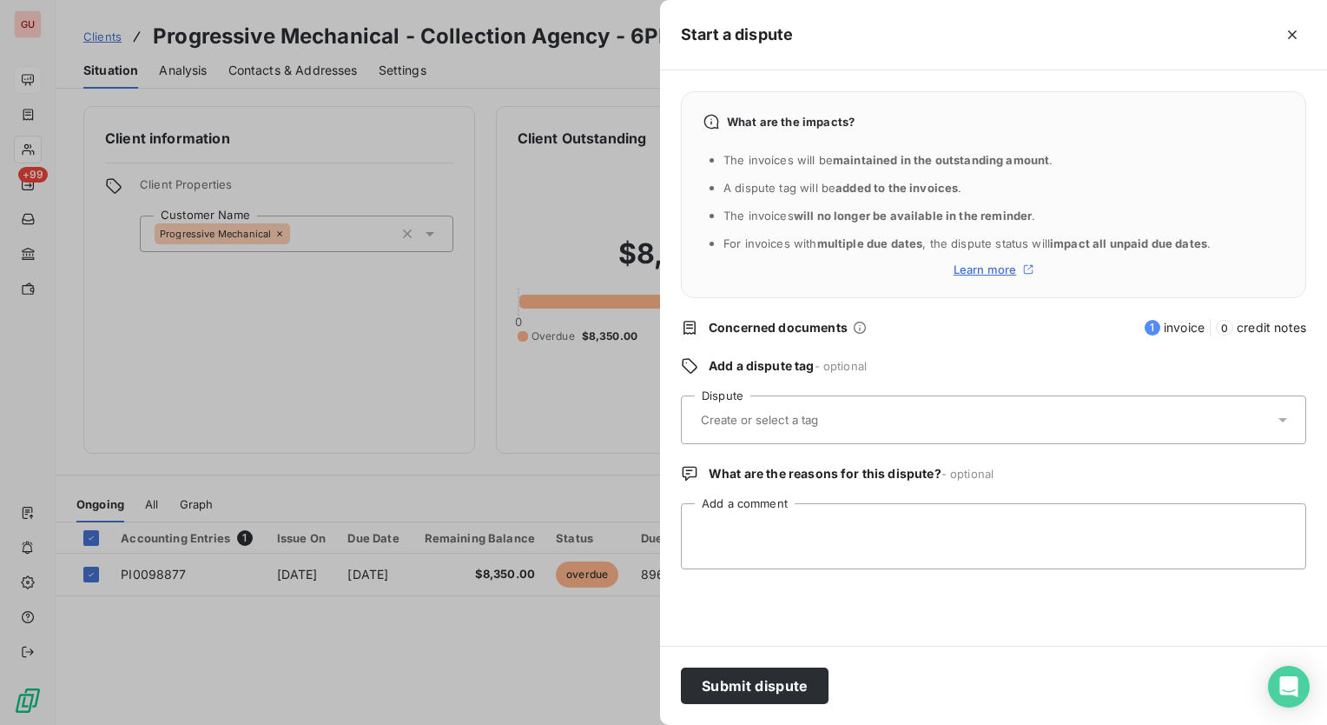
click at [778, 412] on input "text" at bounding box center [802, 420] width 206 height 16
click at [793, 513] on textarea "Add a comment" at bounding box center [993, 536] width 625 height 66
type textarea "client says they did not make this order"
click at [1300, 36] on icon "button" at bounding box center [1292, 34] width 17 height 17
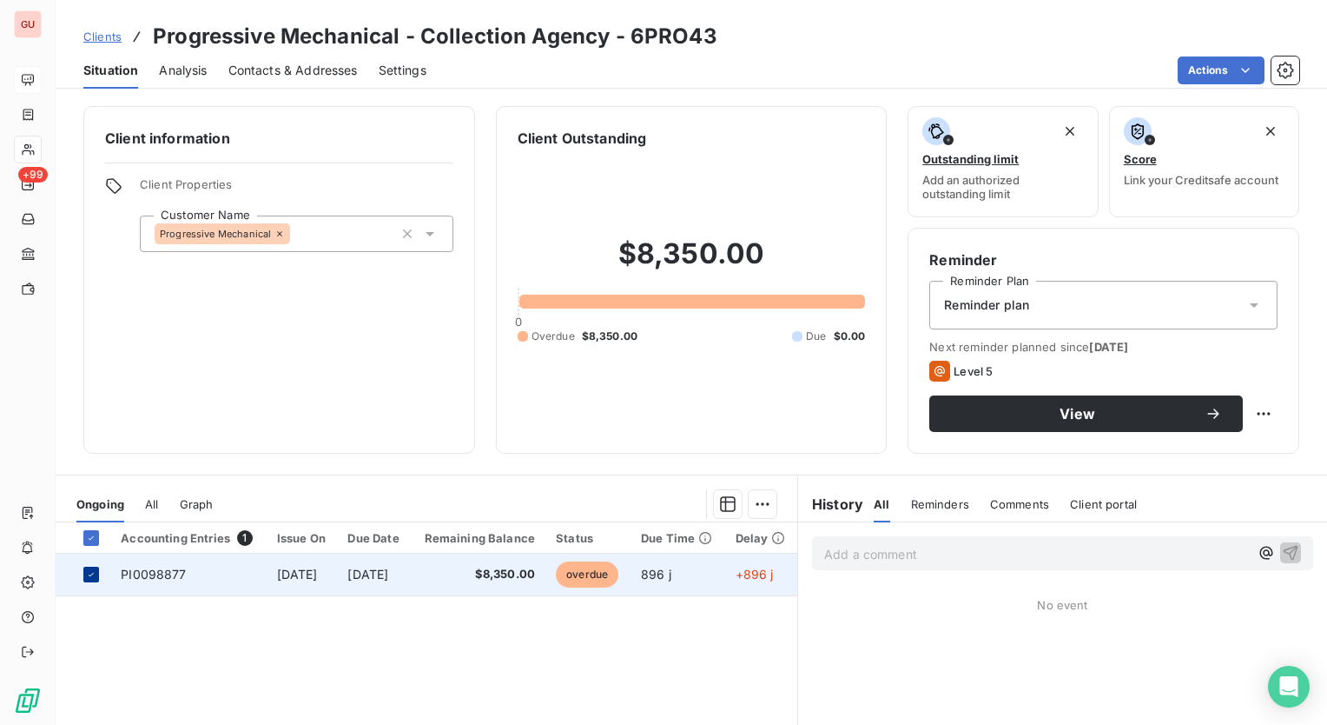
click at [94, 575] on icon at bounding box center [91, 574] width 10 height 10
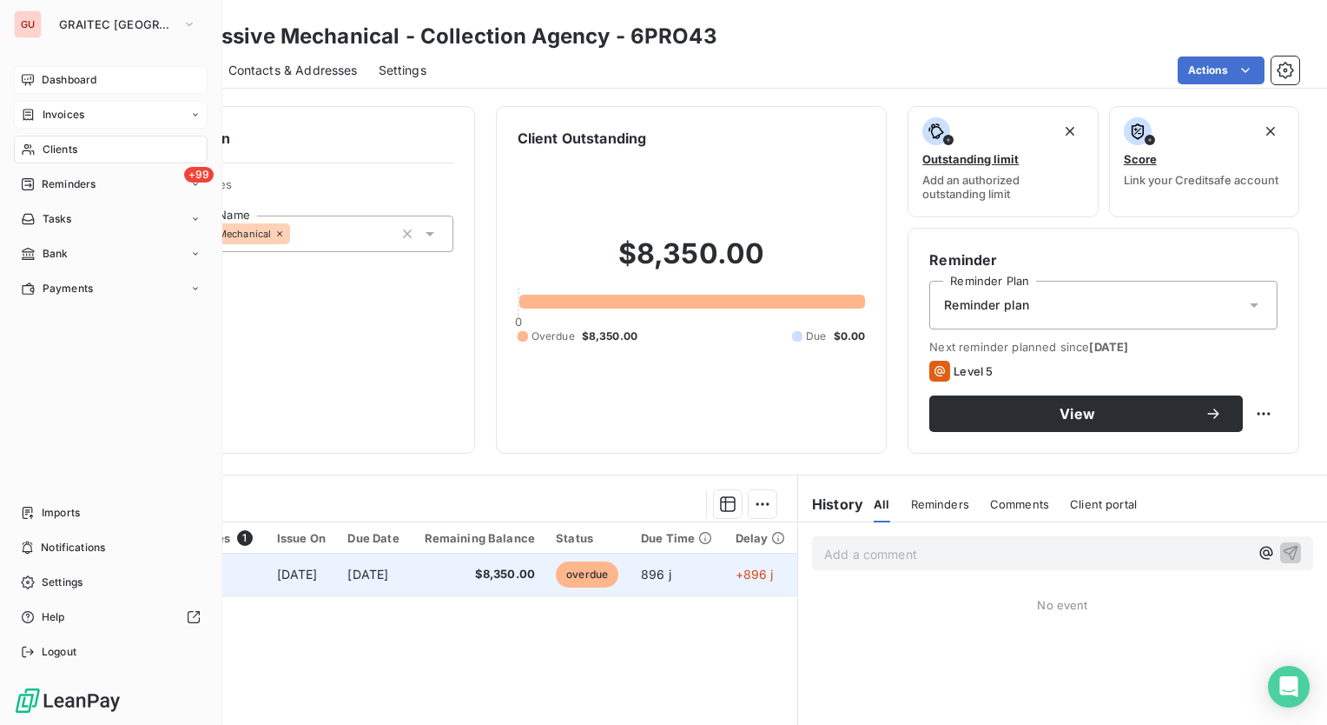
click at [77, 111] on span "Invoices" at bounding box center [64, 115] width 42 height 16
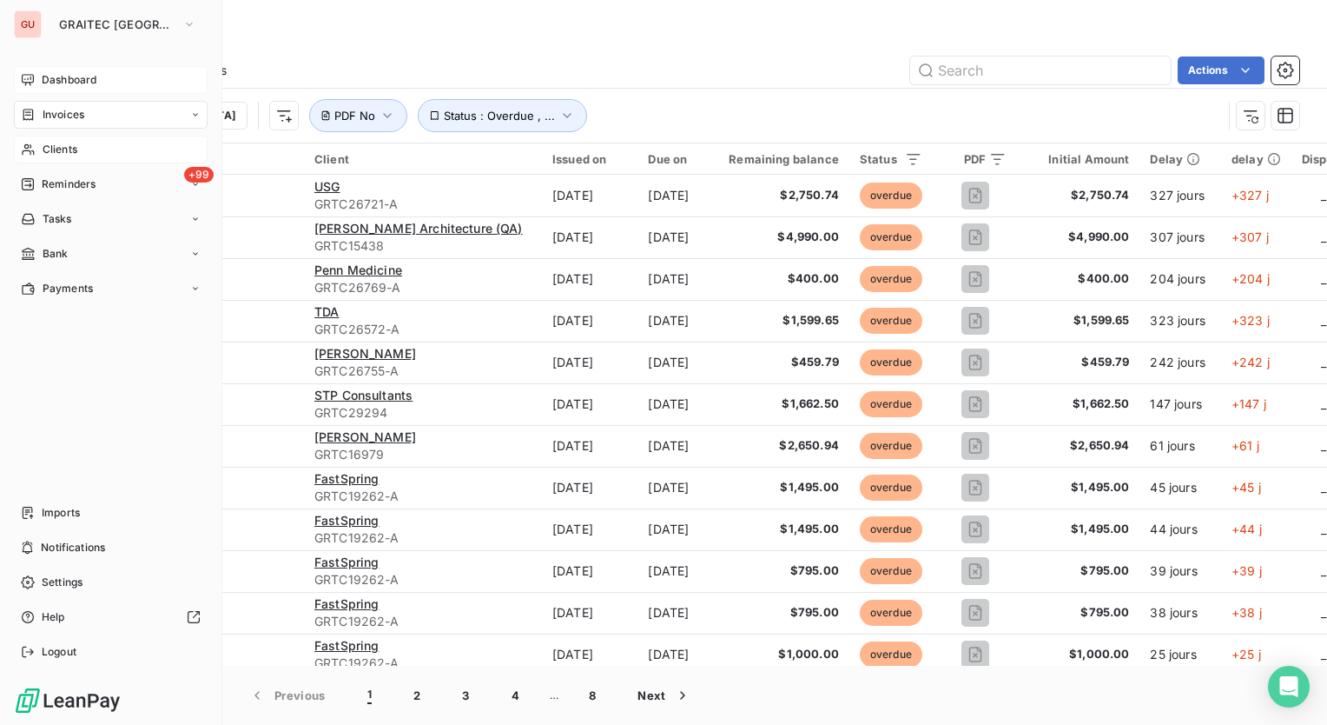
click at [83, 150] on div "Clients" at bounding box center [111, 150] width 194 height 28
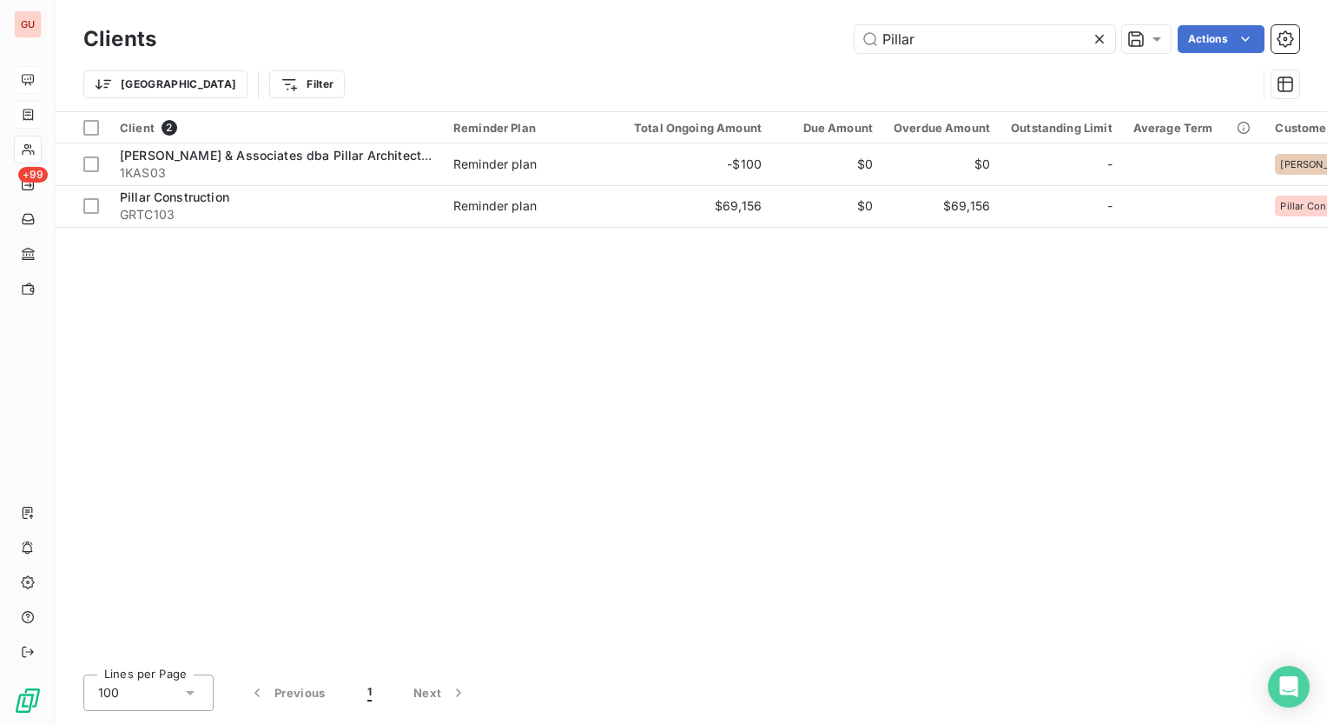
click at [1092, 36] on icon at bounding box center [1099, 38] width 17 height 17
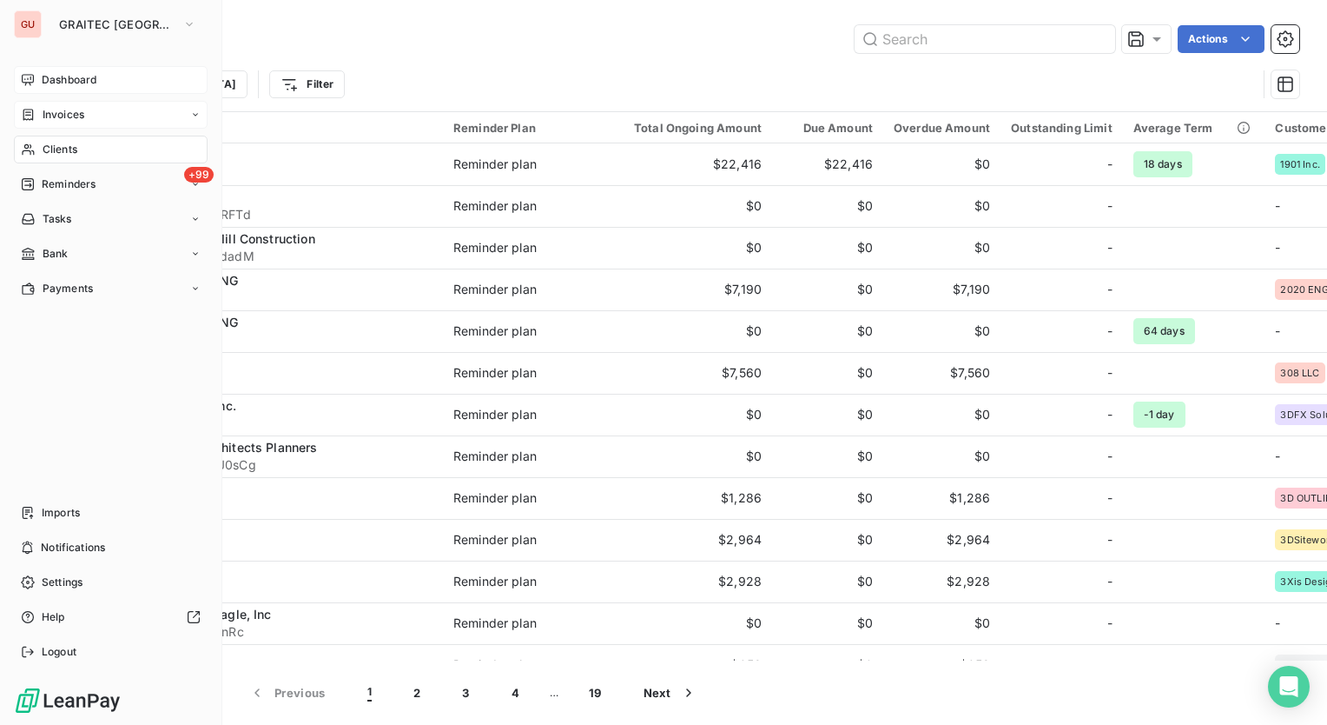
click at [68, 118] on span "Invoices" at bounding box center [64, 115] width 42 height 16
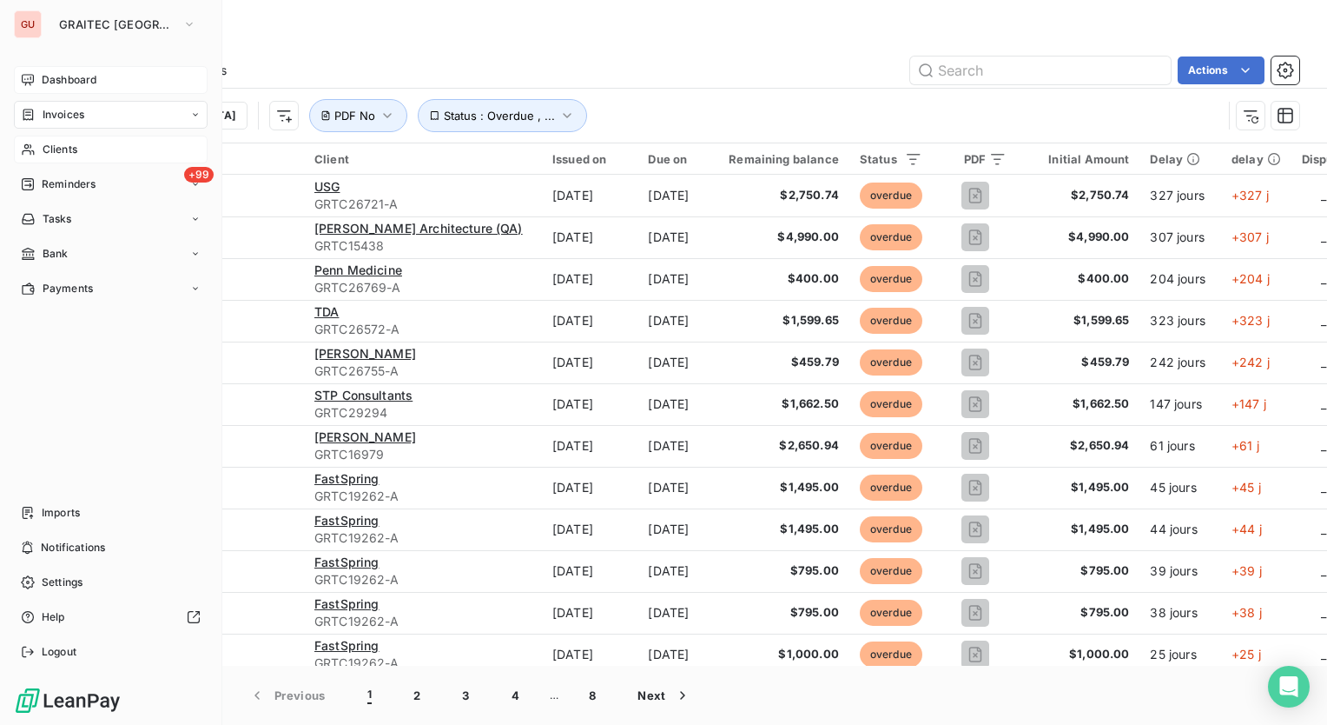
click at [76, 151] on span "Clients" at bounding box center [60, 150] width 35 height 16
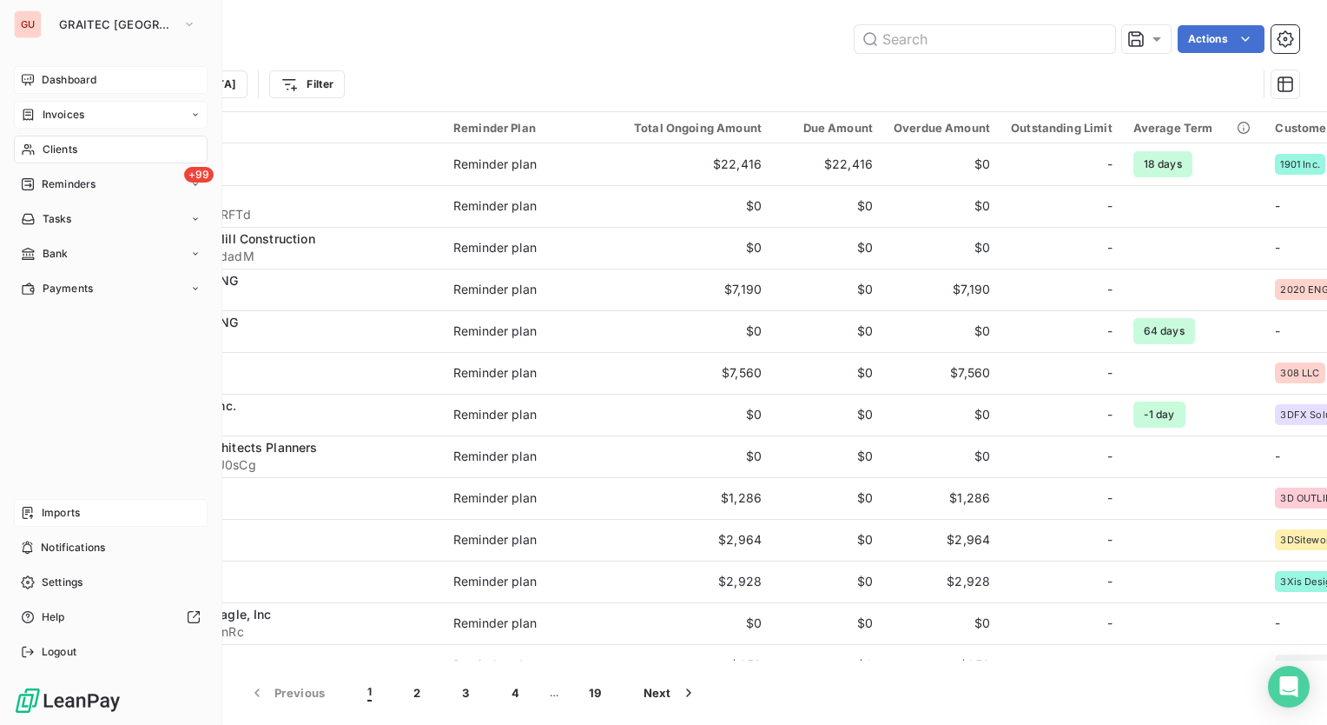
click at [69, 513] on span "Imports" at bounding box center [61, 513] width 38 height 16
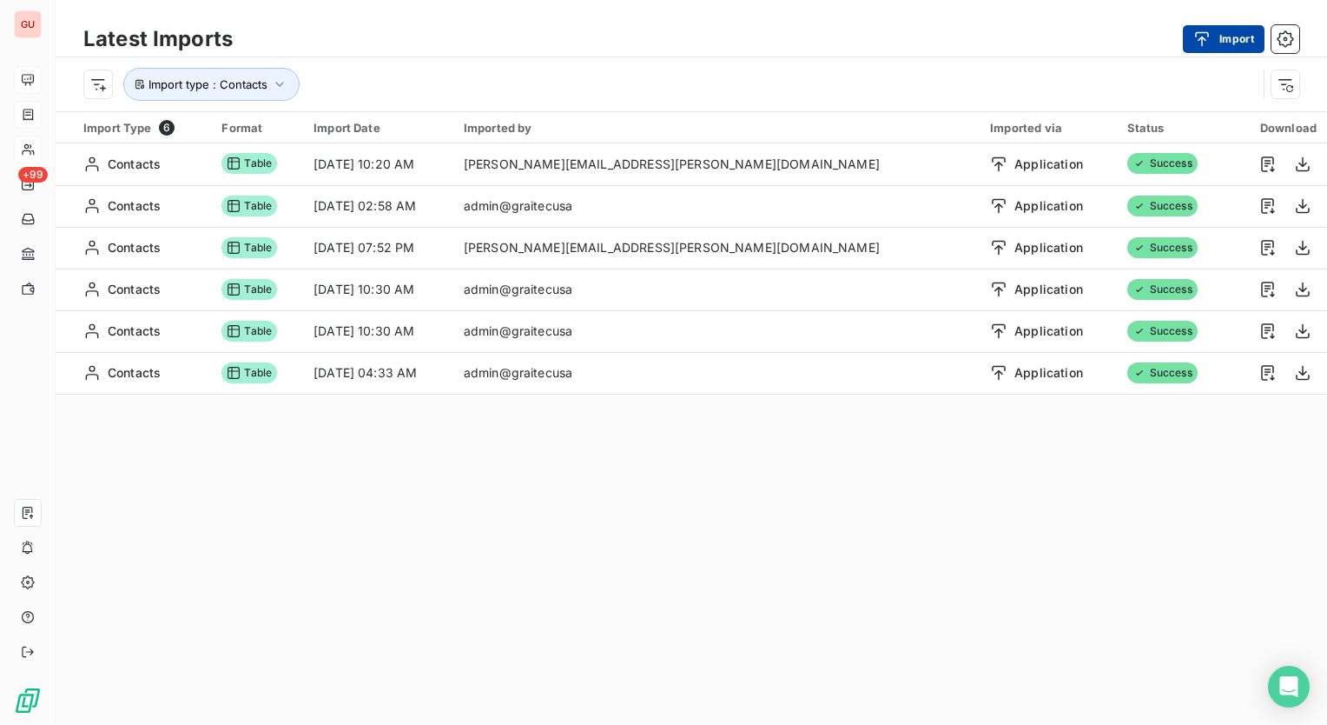
click at [1226, 42] on button "Import" at bounding box center [1224, 39] width 82 height 28
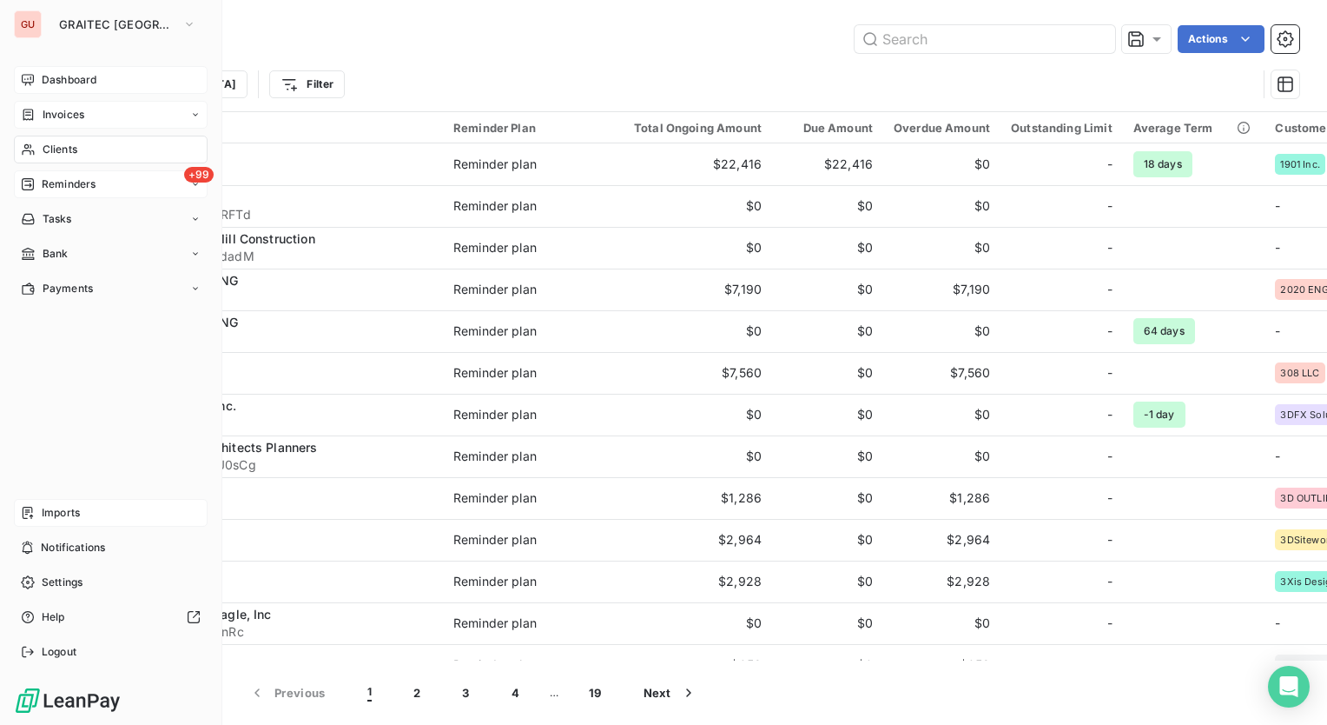
click at [103, 181] on div "+99 Reminders" at bounding box center [111, 184] width 194 height 28
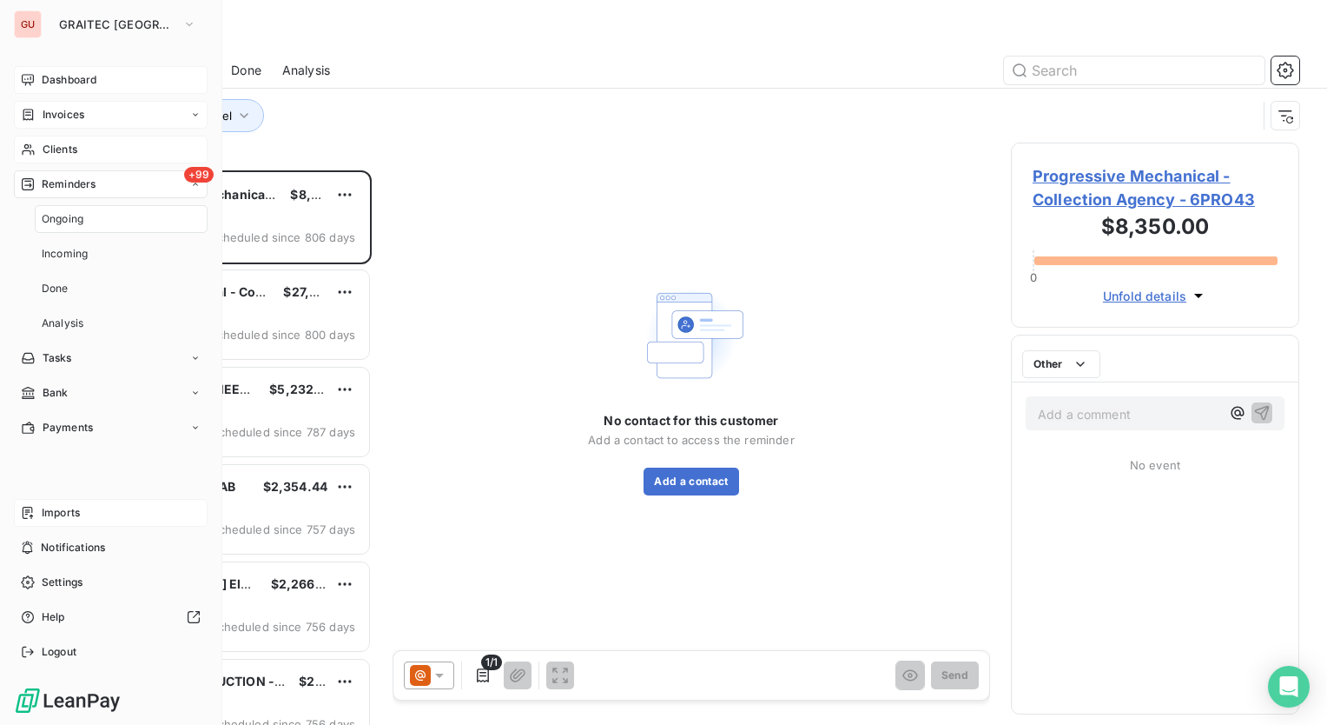
scroll to position [541, 275]
click at [100, 144] on div "Clients" at bounding box center [111, 150] width 194 height 28
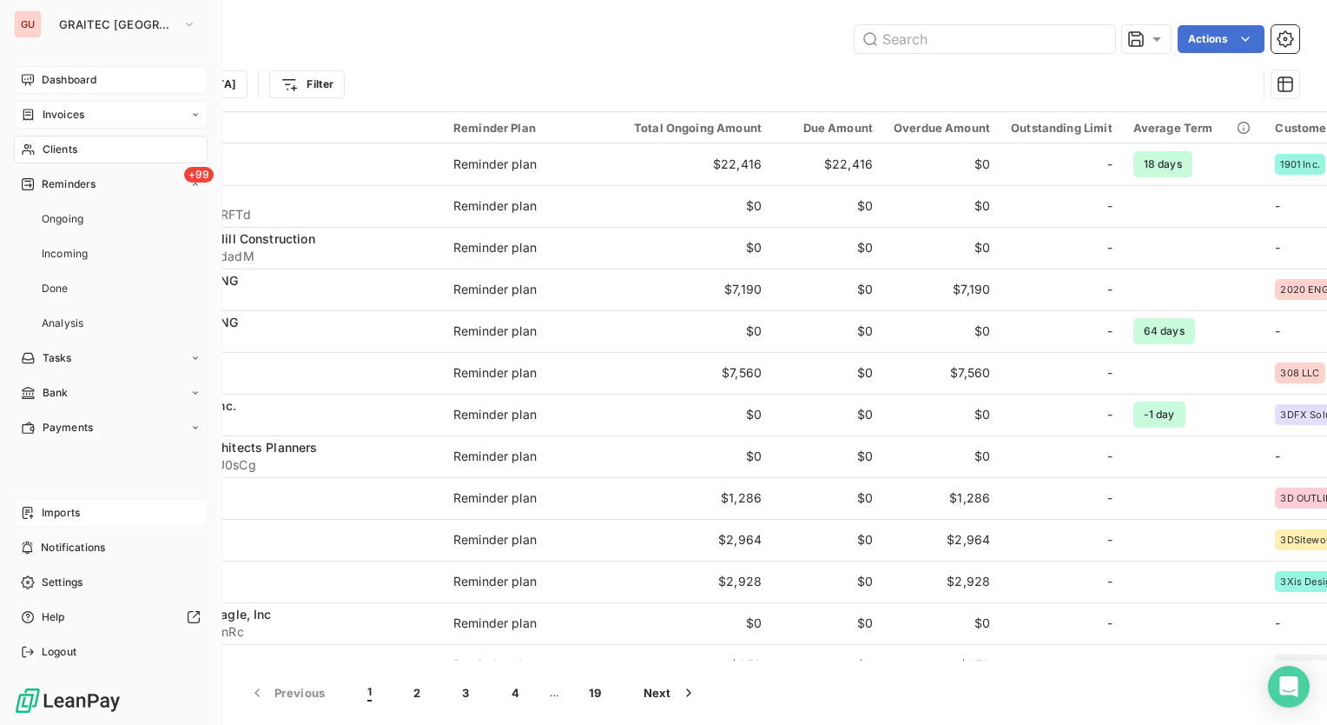
click at [99, 109] on div "Invoices" at bounding box center [111, 115] width 194 height 28
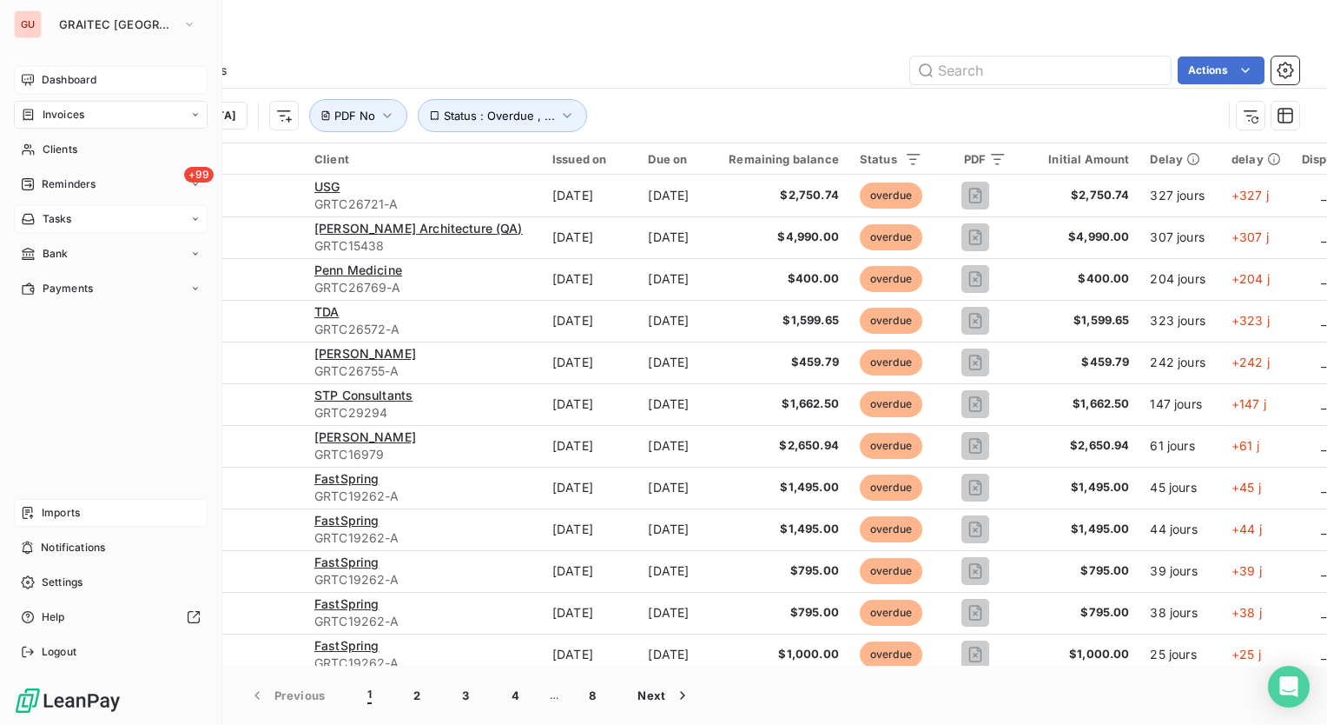
click at [81, 217] on div "Tasks" at bounding box center [111, 219] width 194 height 28
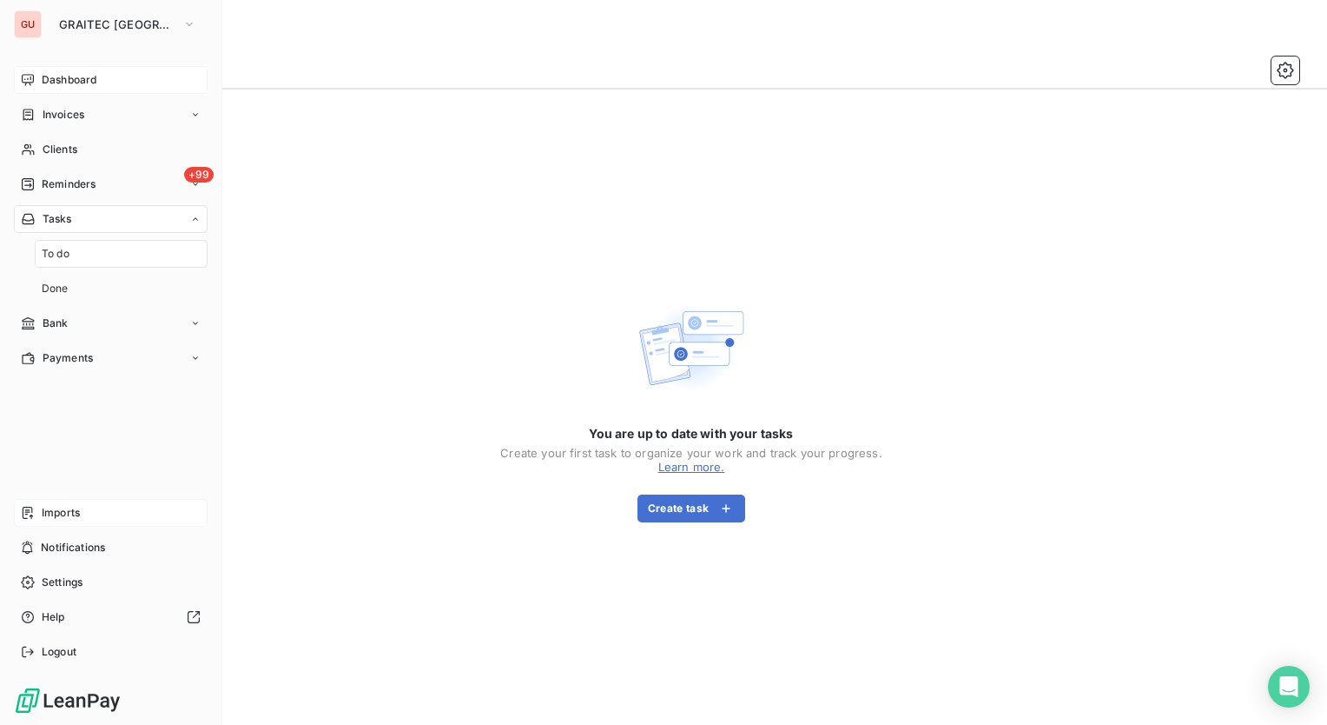
click at [94, 510] on div "Imports" at bounding box center [111, 513] width 194 height 28
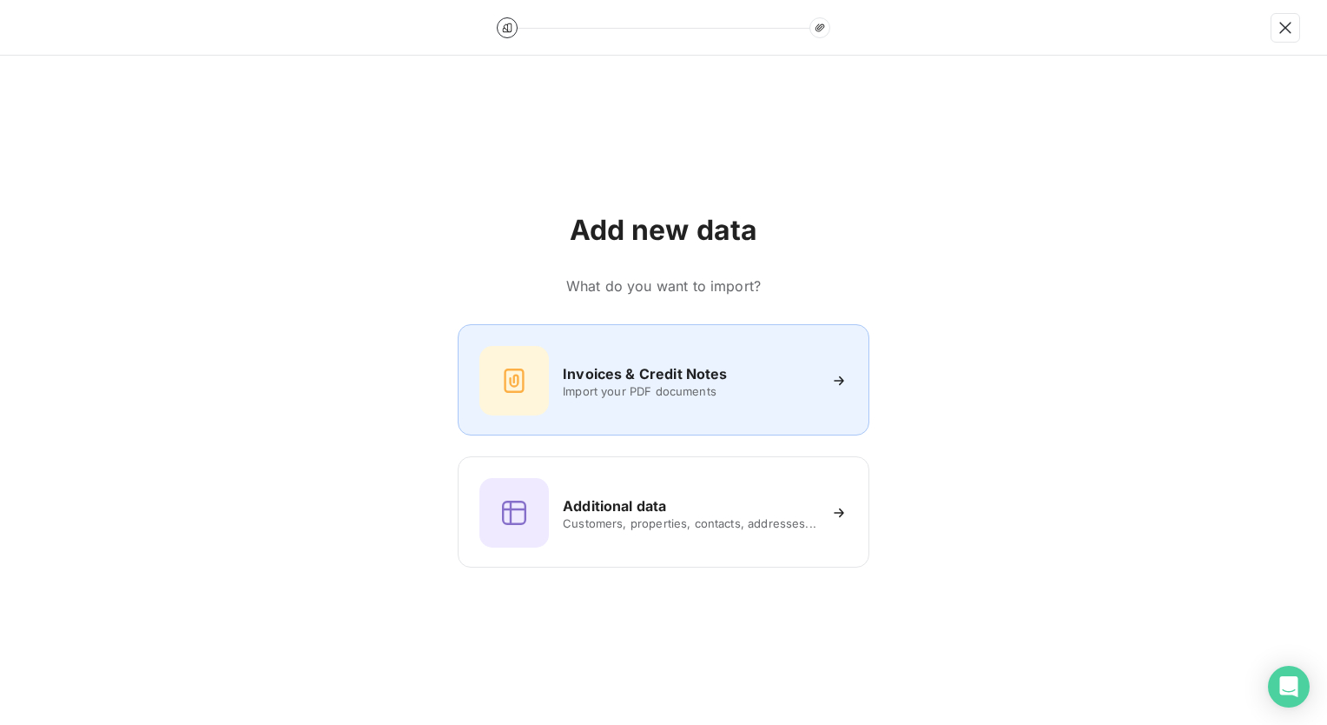
click at [650, 377] on h6 "Invoices & Credit Notes" at bounding box center [645, 373] width 164 height 21
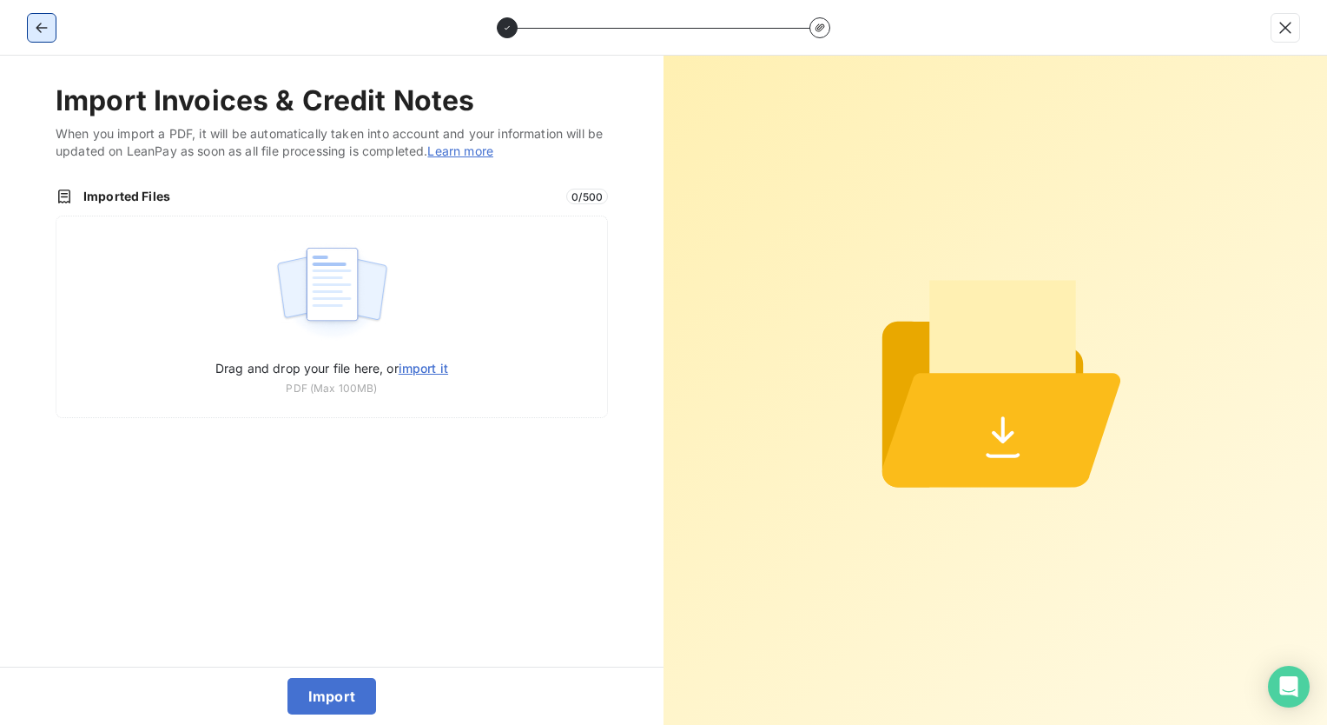
click at [36, 21] on icon "button" at bounding box center [41, 27] width 17 height 17
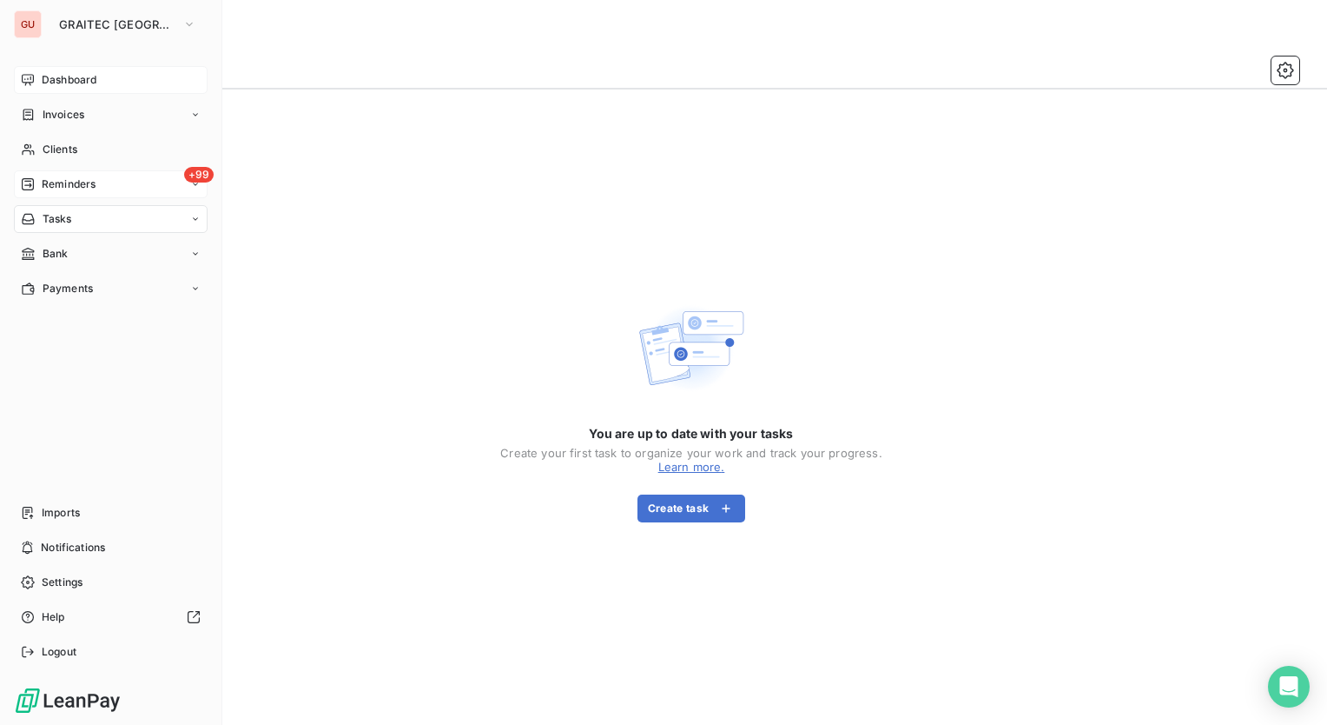
click at [86, 186] on span "Reminders" at bounding box center [69, 184] width 54 height 16
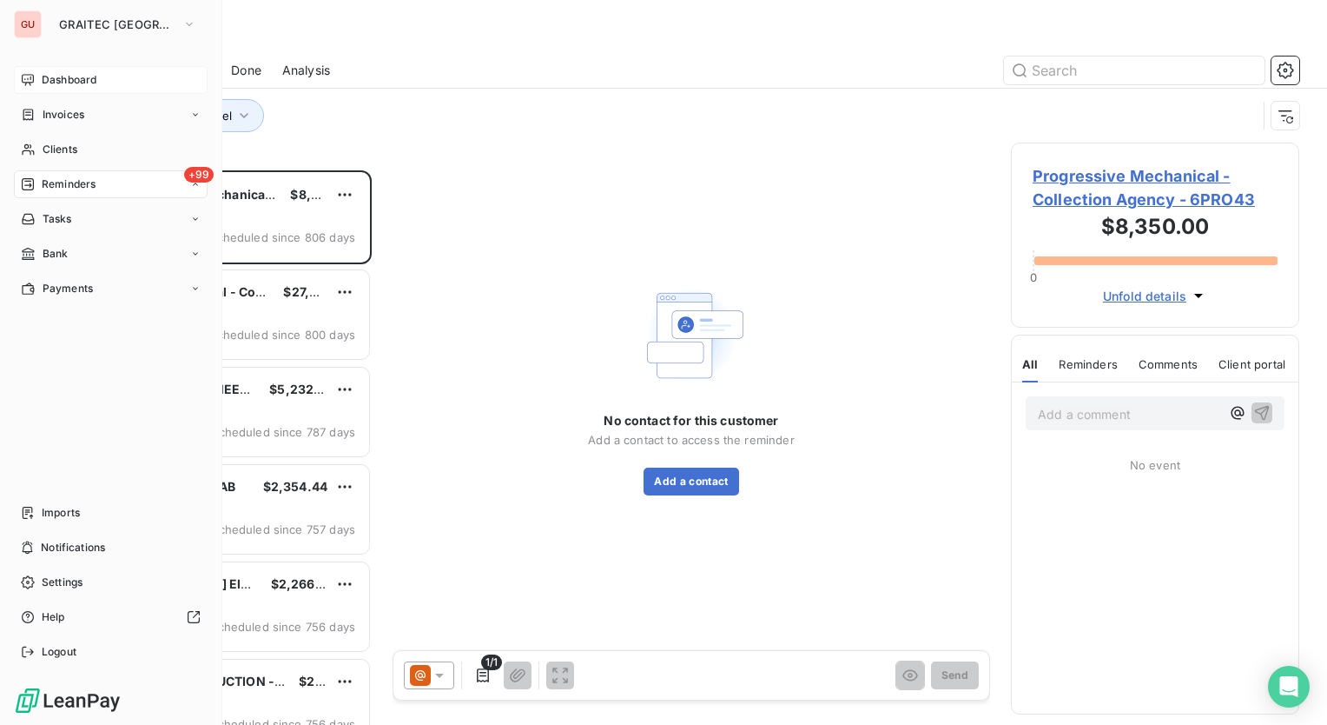
scroll to position [541, 275]
click at [46, 116] on span "Invoices" at bounding box center [64, 115] width 42 height 16
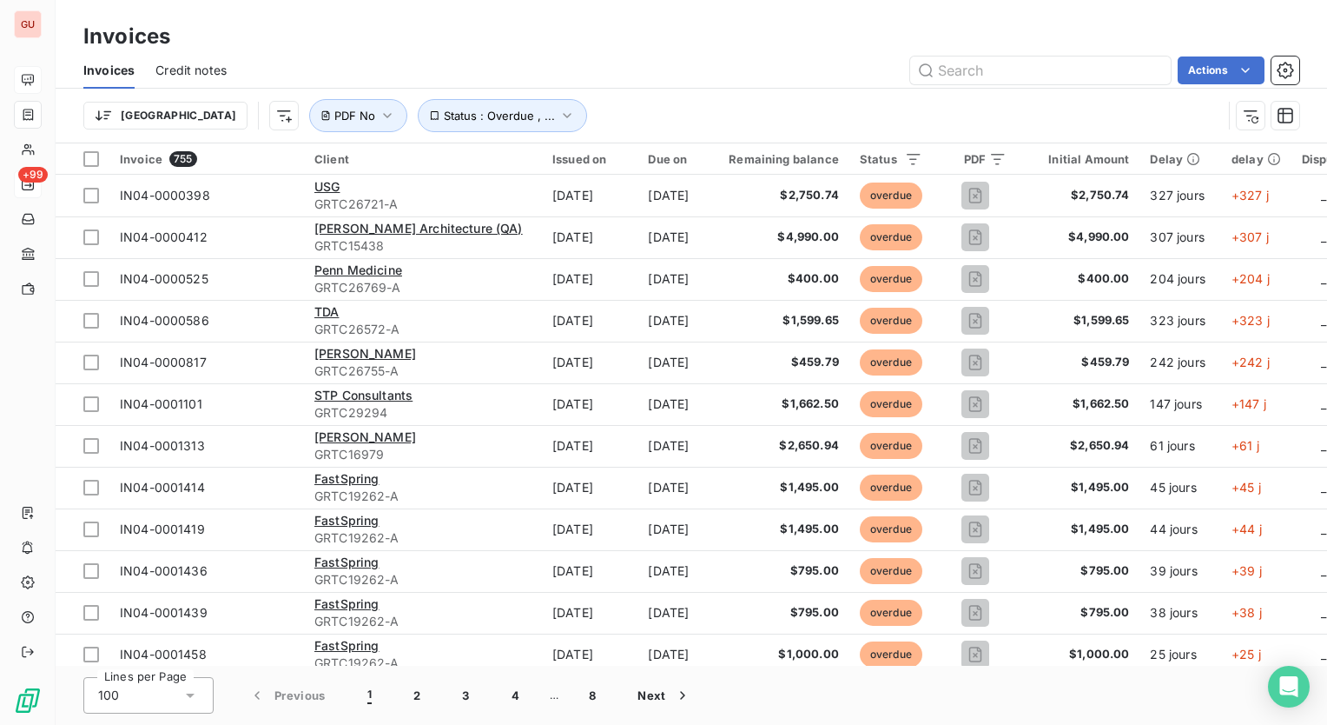
click at [203, 76] on span "Credit notes" at bounding box center [191, 70] width 71 height 17
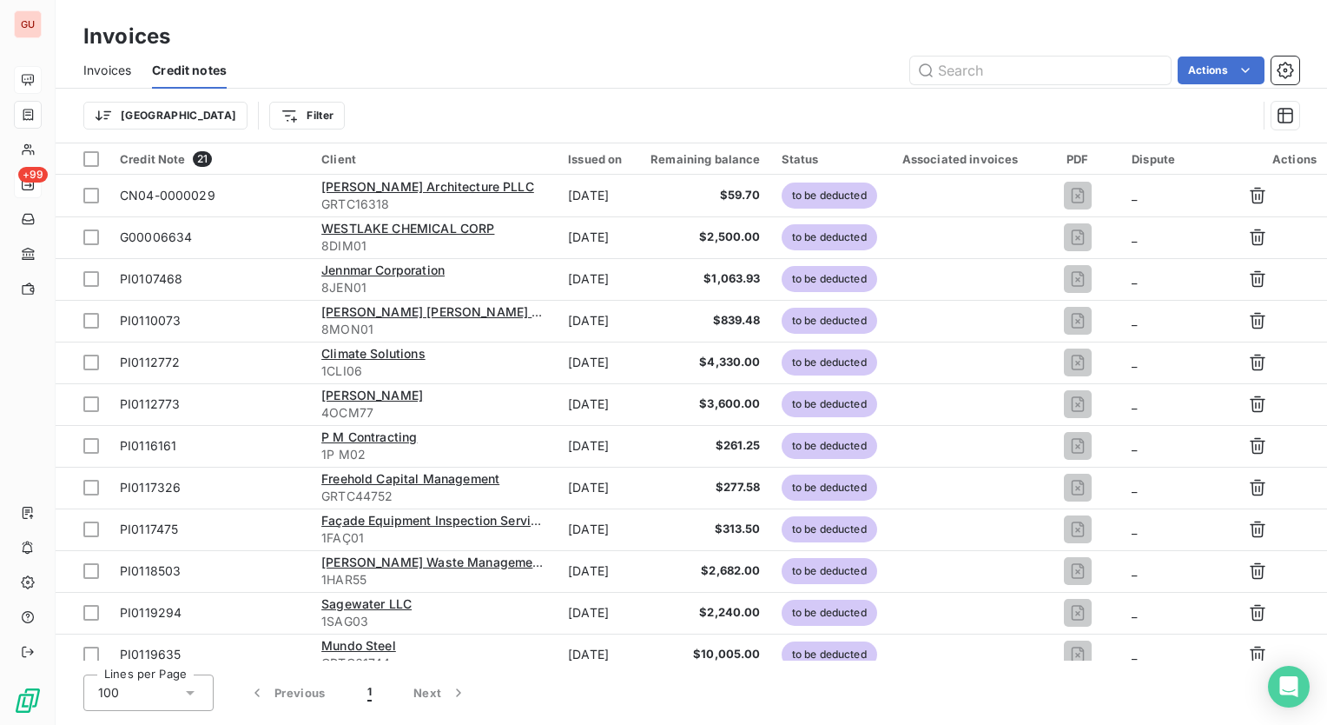
click at [96, 64] on span "Invoices" at bounding box center [107, 70] width 48 height 17
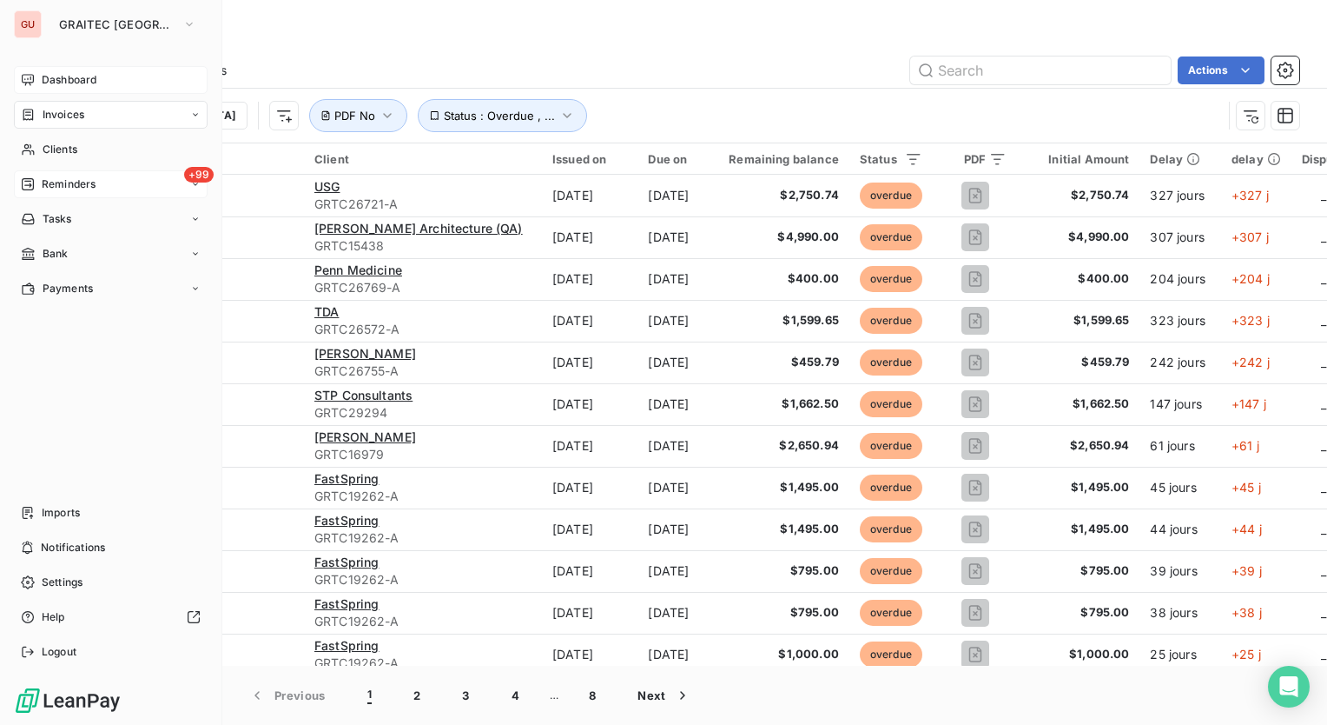
click at [42, 75] on span "Dashboard" at bounding box center [69, 80] width 55 height 16
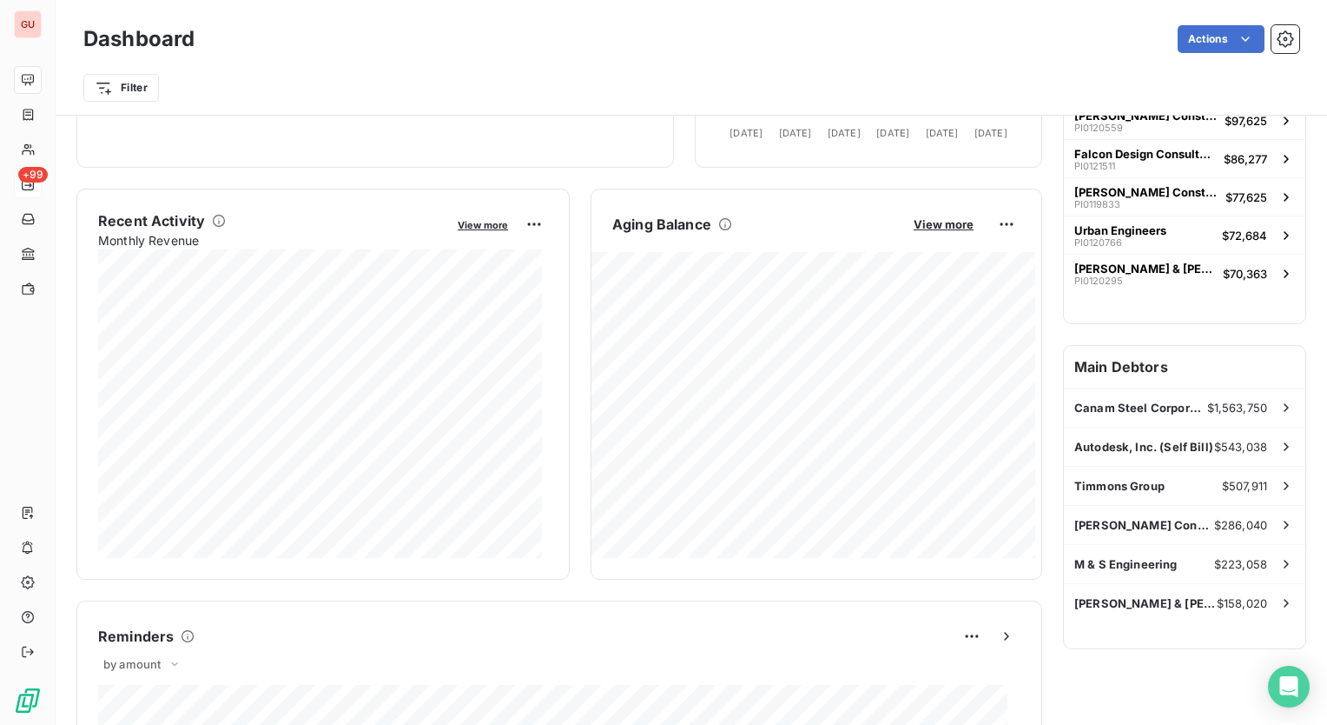
scroll to position [175, 0]
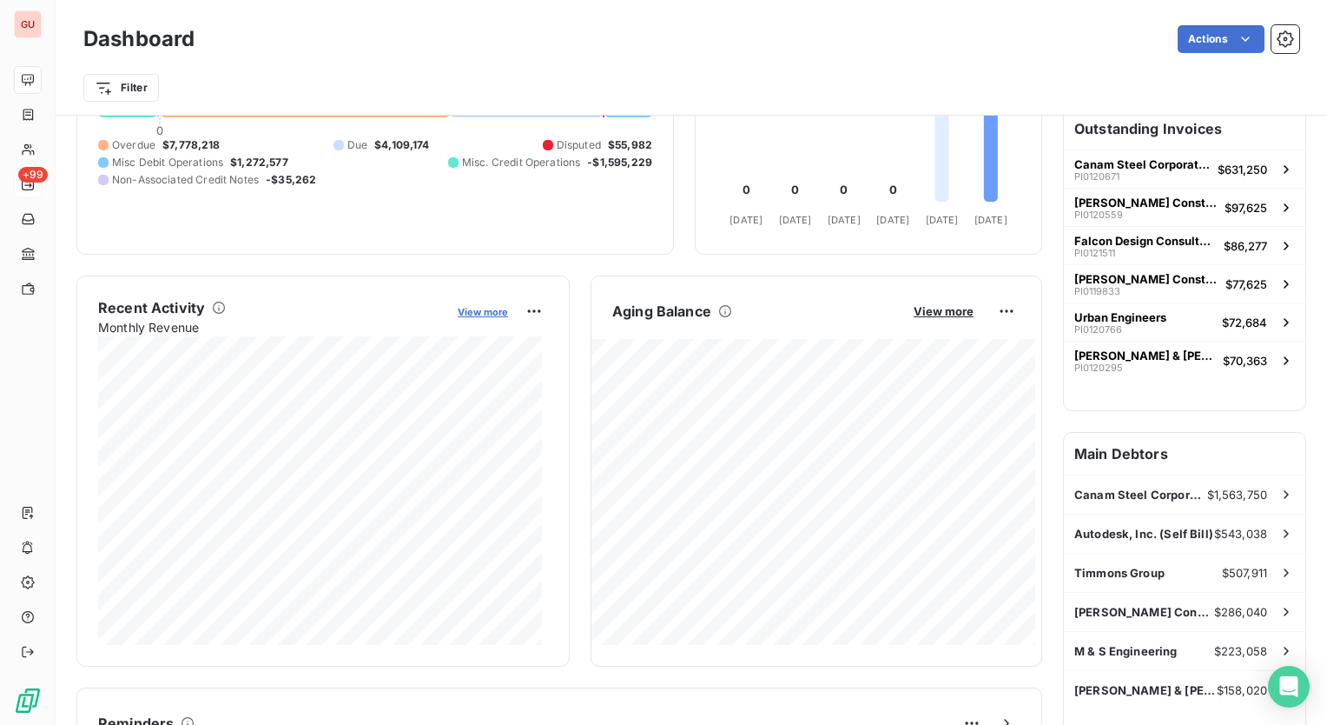
click at [473, 311] on span "View more" at bounding box center [483, 312] width 50 height 12
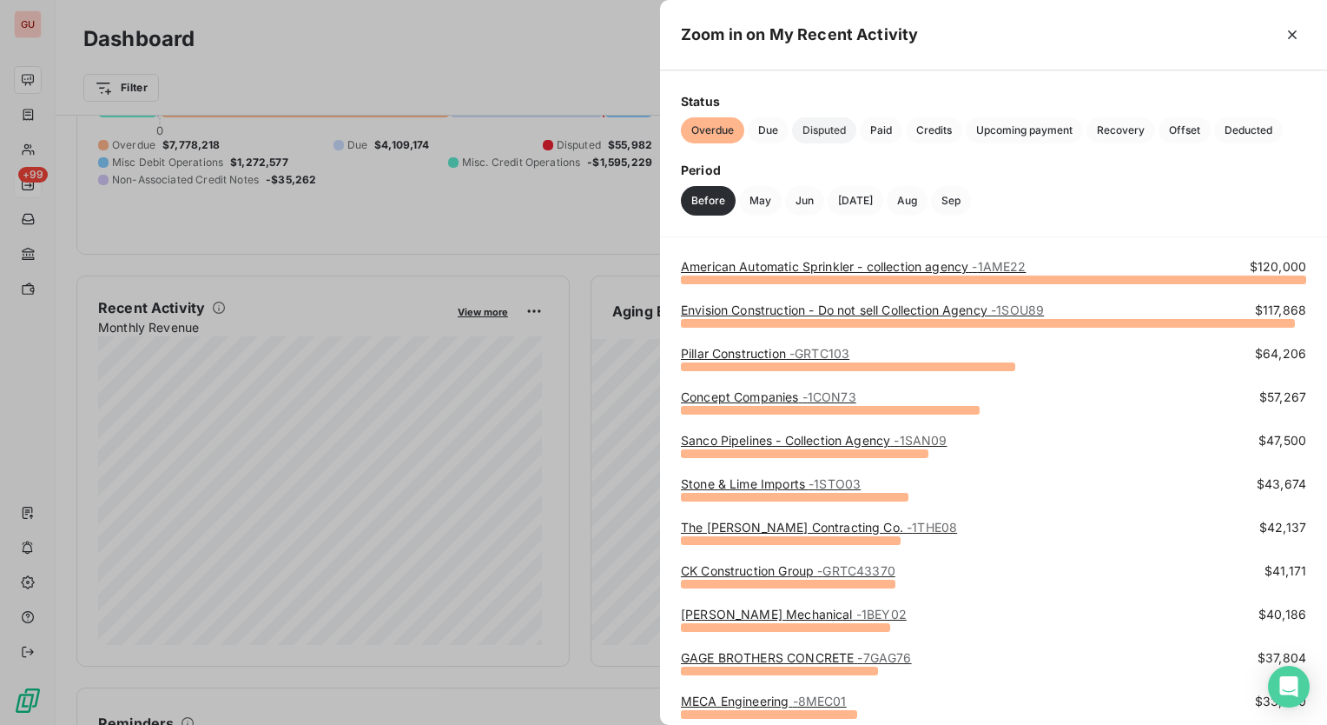
click at [815, 133] on span "Disputed" at bounding box center [824, 130] width 64 height 26
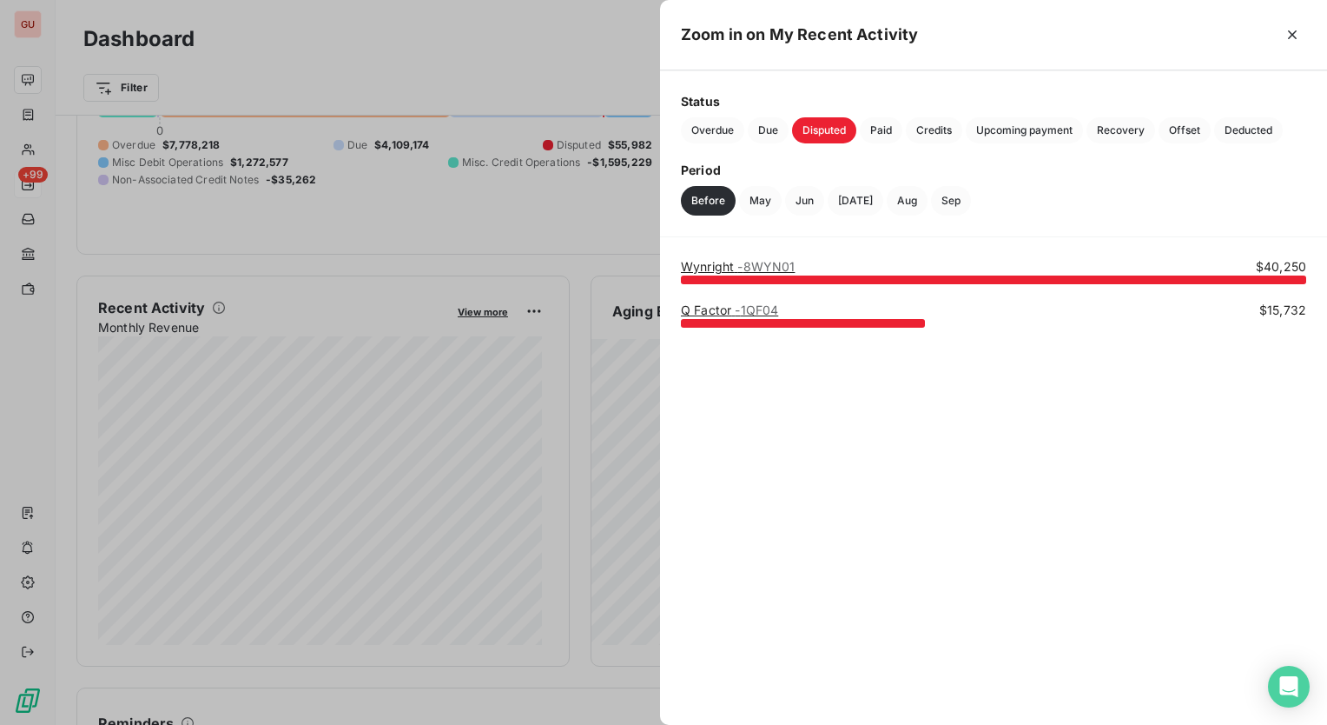
click at [730, 268] on link "Wynright - 8WYN01" at bounding box center [738, 266] width 114 height 15
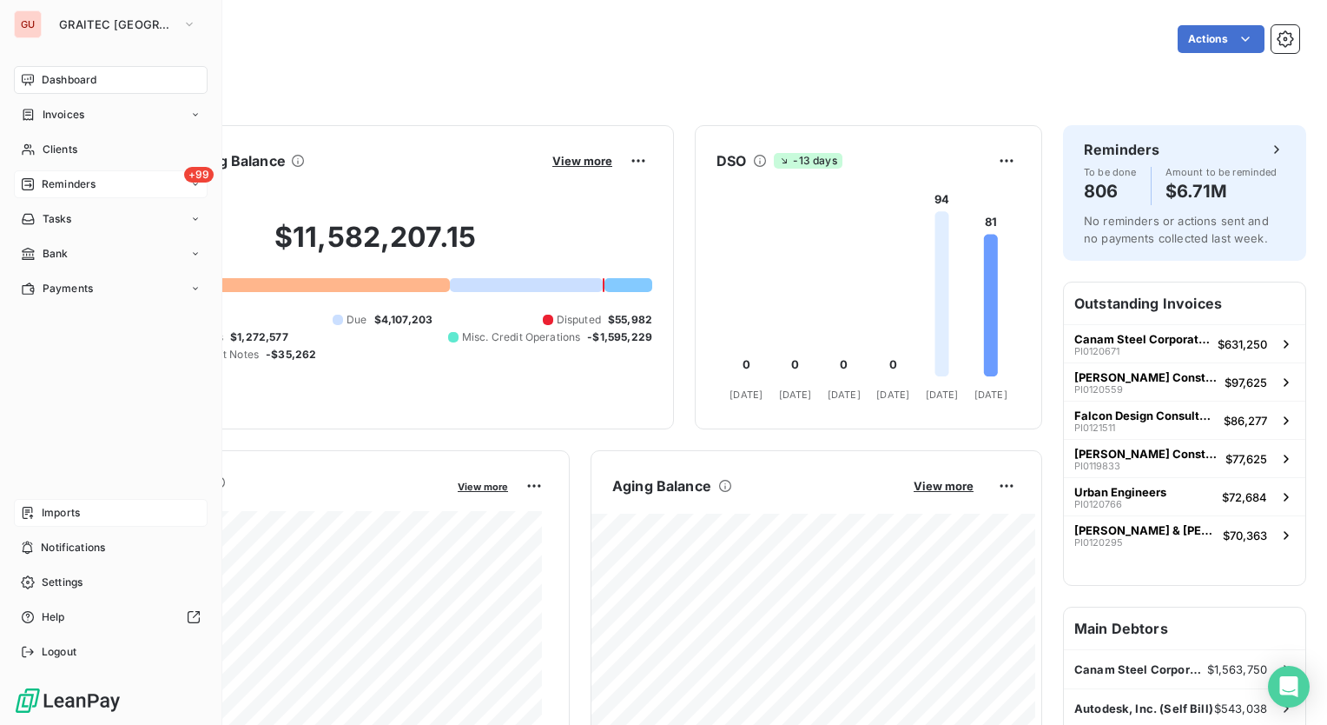
click at [80, 505] on span "Imports" at bounding box center [61, 513] width 38 height 16
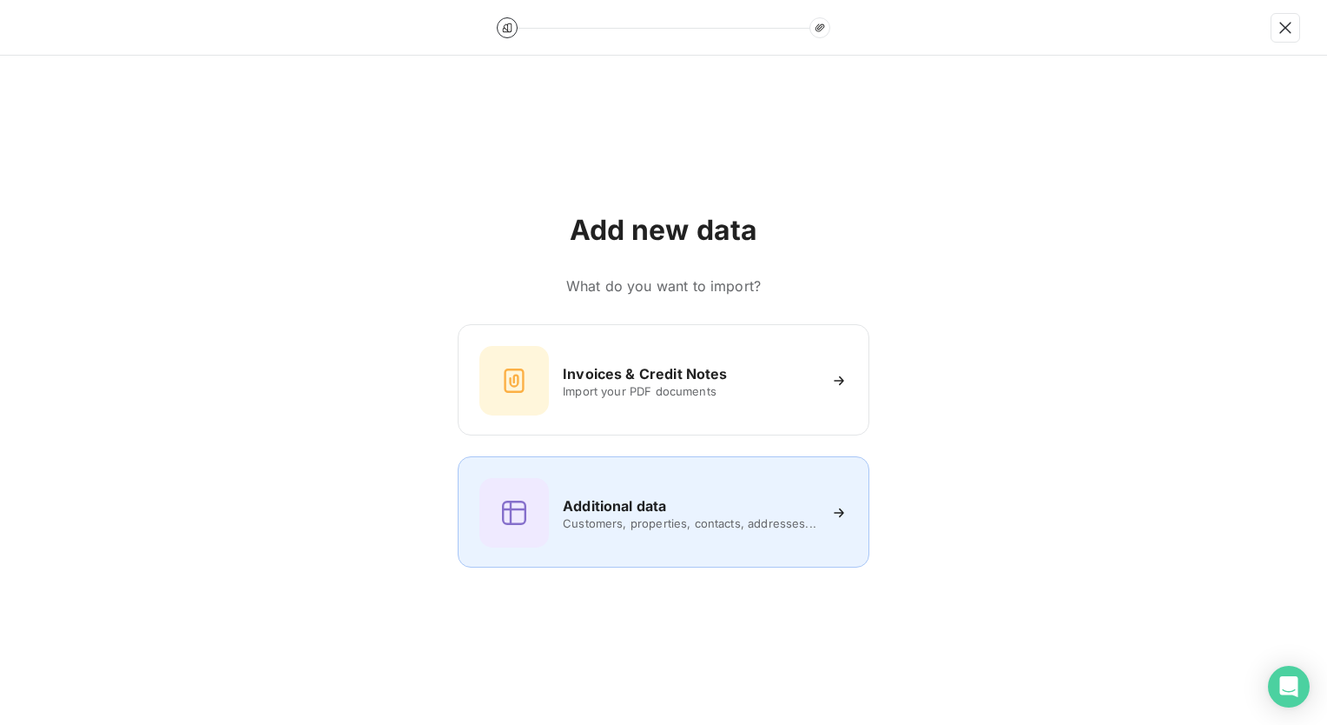
click at [626, 502] on h6 "Additional data" at bounding box center [614, 505] width 103 height 21
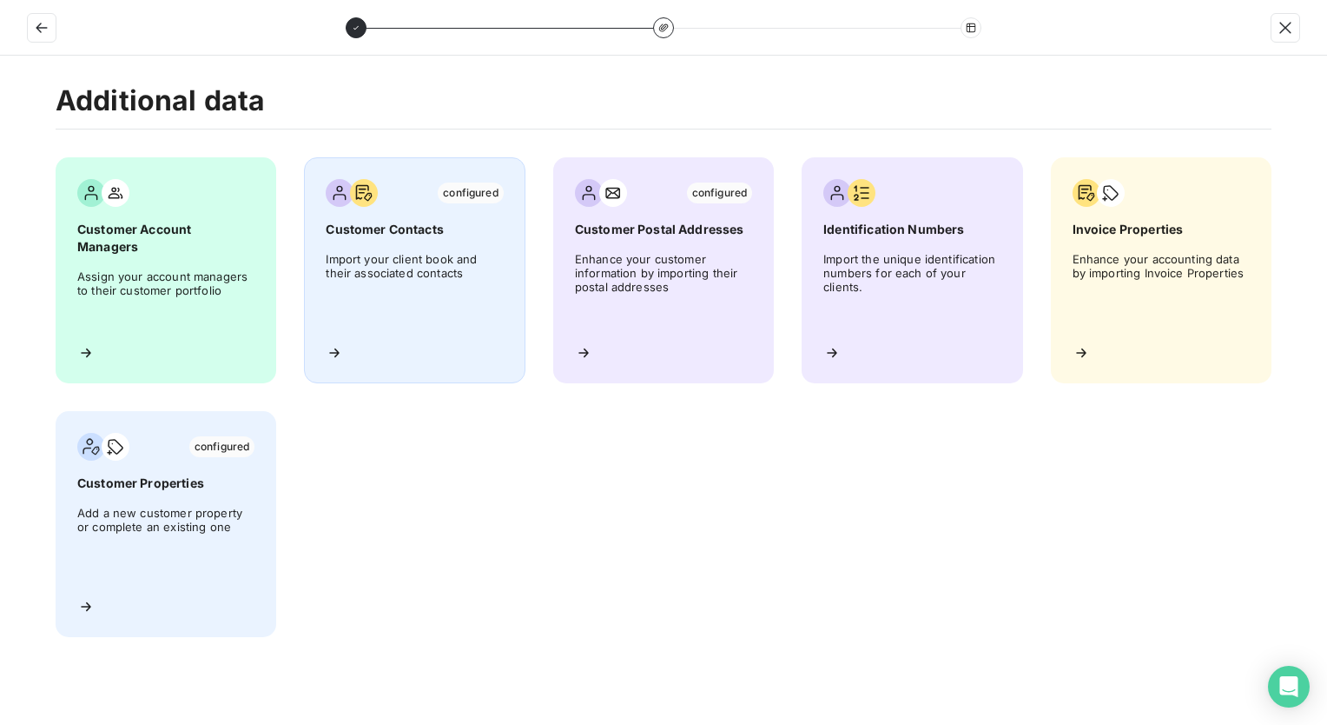
click at [372, 265] on span "Import your client book and their associated contacts" at bounding box center [414, 291] width 177 height 78
